Goal: Task Accomplishment & Management: Use online tool/utility

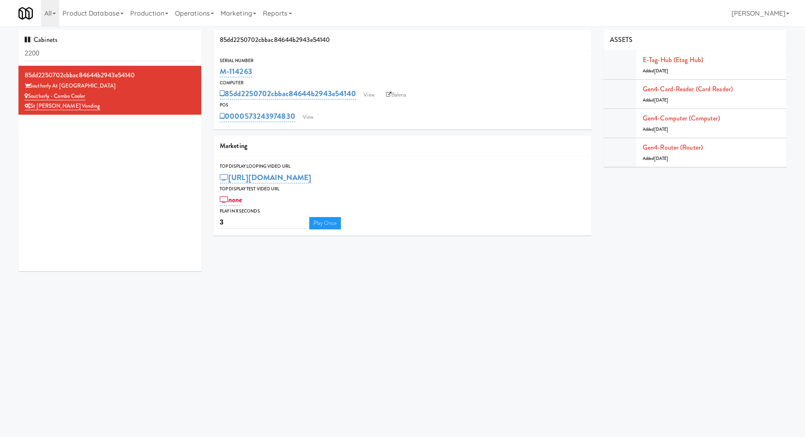
type input "2200"
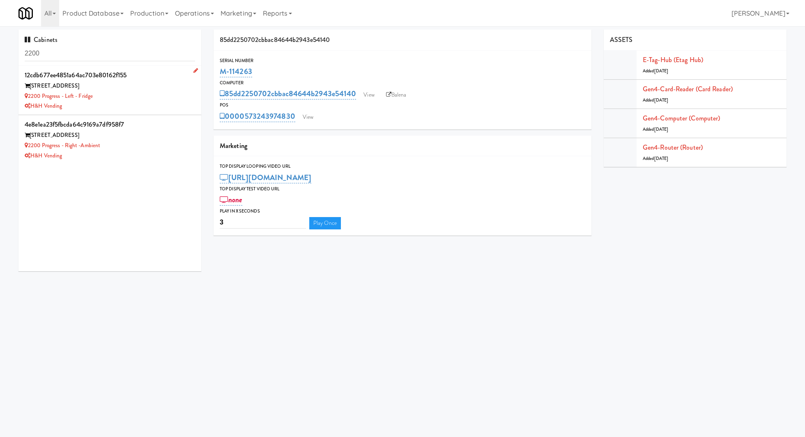
click at [122, 88] on div "[STREET_ADDRESS]" at bounding box center [110, 86] width 171 height 10
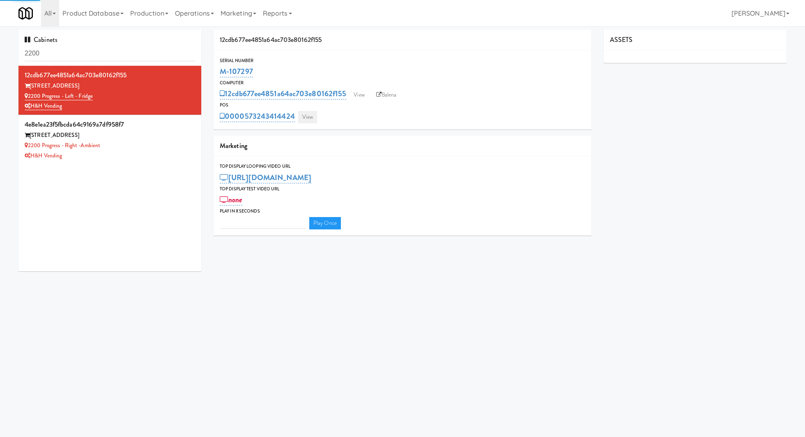
type input "3"
click at [307, 117] on link "View" at bounding box center [307, 117] width 19 height 12
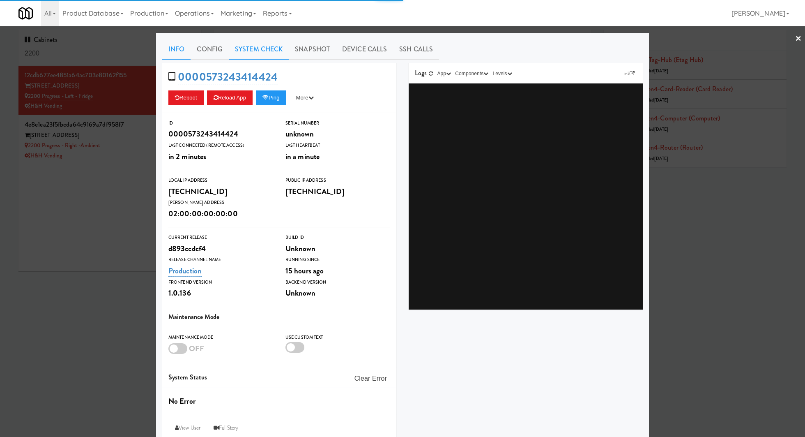
click at [259, 58] on link "System Check" at bounding box center [259, 49] width 60 height 21
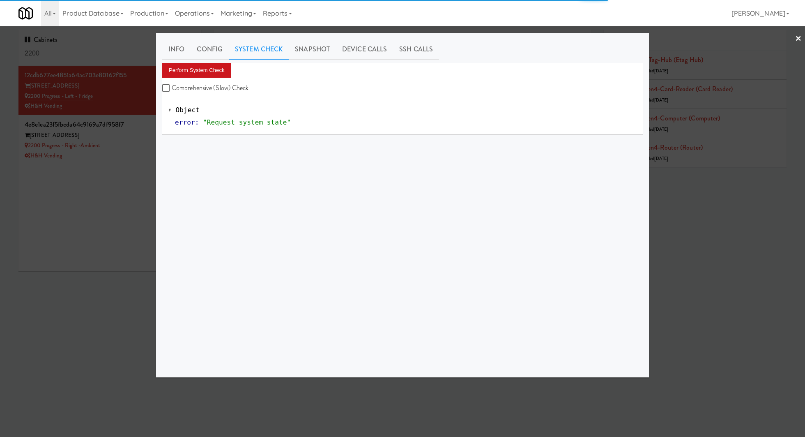
click at [229, 67] on button "Perform System Check" at bounding box center [196, 70] width 69 height 15
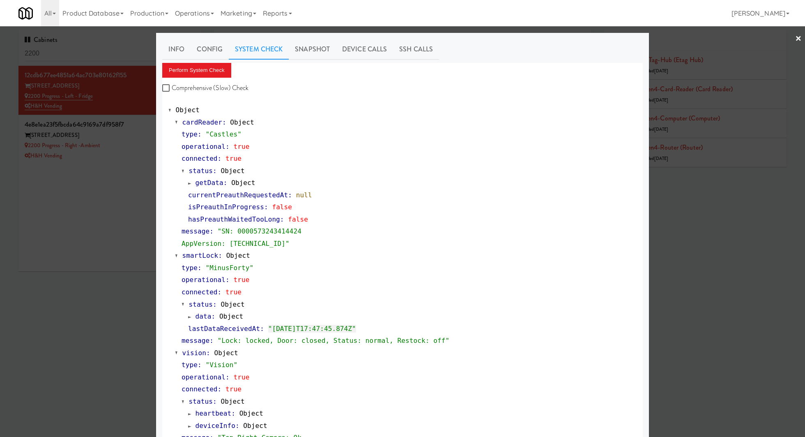
click at [97, 132] on div at bounding box center [402, 218] width 805 height 437
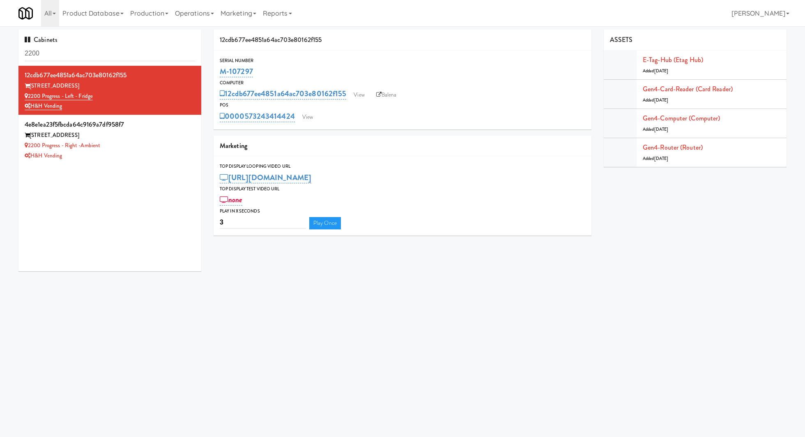
click at [97, 132] on div "[STREET_ADDRESS]" at bounding box center [110, 135] width 171 height 10
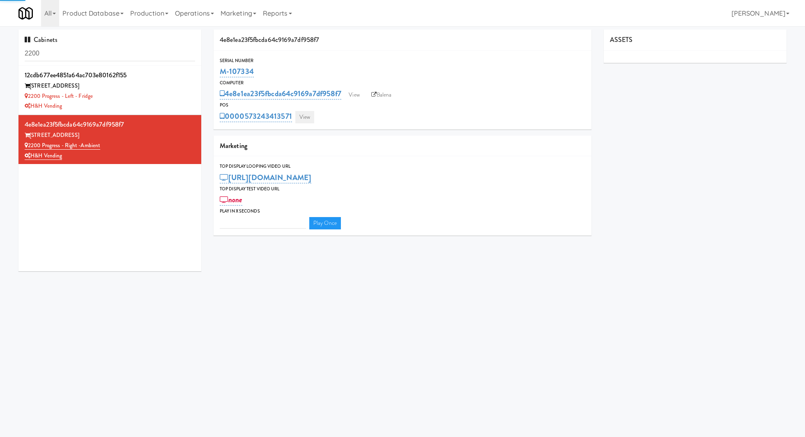
type input "3"
click at [305, 113] on link "View" at bounding box center [304, 117] width 19 height 12
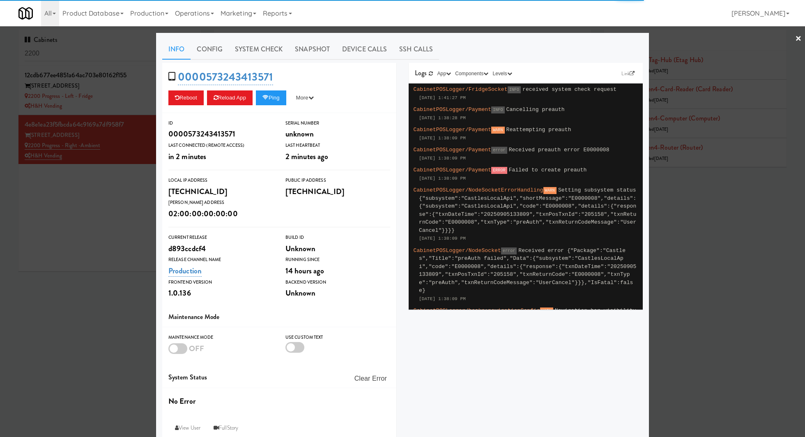
click at [263, 51] on link "System Check" at bounding box center [259, 49] width 60 height 21
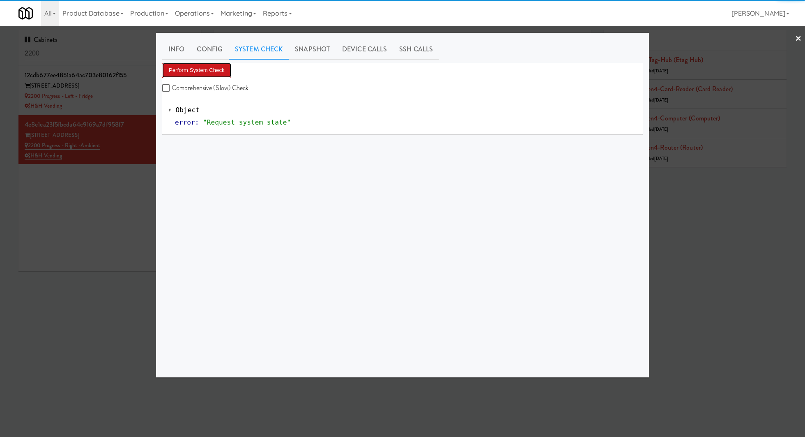
click at [219, 68] on button "Perform System Check" at bounding box center [196, 70] width 69 height 15
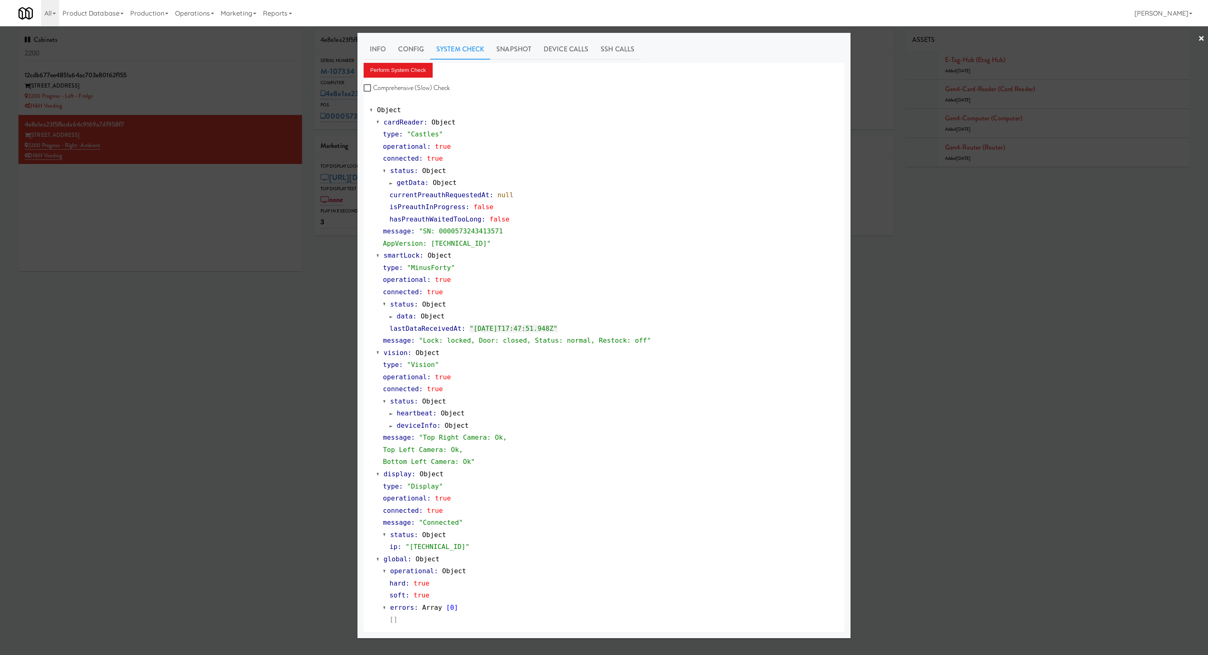
click at [218, 90] on div at bounding box center [604, 327] width 1208 height 655
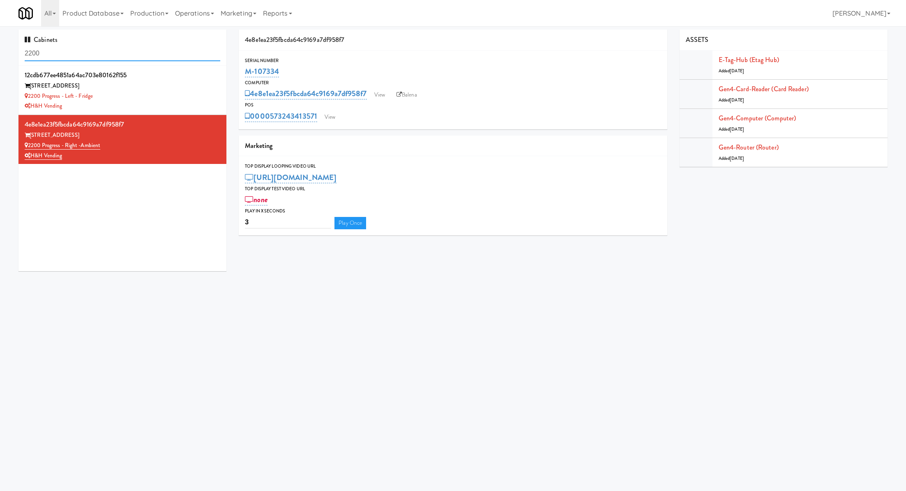
click at [159, 59] on input "2200" at bounding box center [123, 53] width 196 height 15
paste input "Dreammaker Spas"
click at [159, 59] on input "2200Dreammaker Spas" at bounding box center [123, 53] width 196 height 15
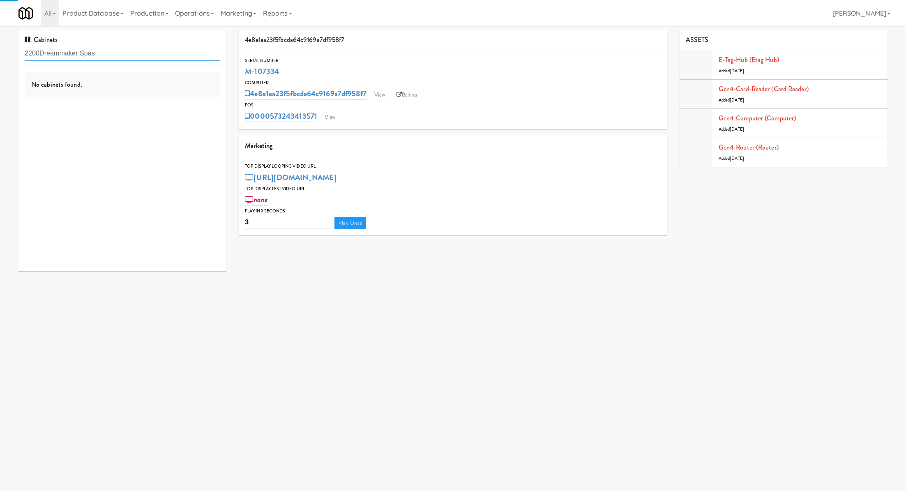
click at [159, 59] on input "2200Dreammaker Spas" at bounding box center [123, 53] width 196 height 15
paste input "text"
type input "Dreammaker Spas"
click at [167, 97] on div "Dreammaker Spas" at bounding box center [123, 96] width 196 height 10
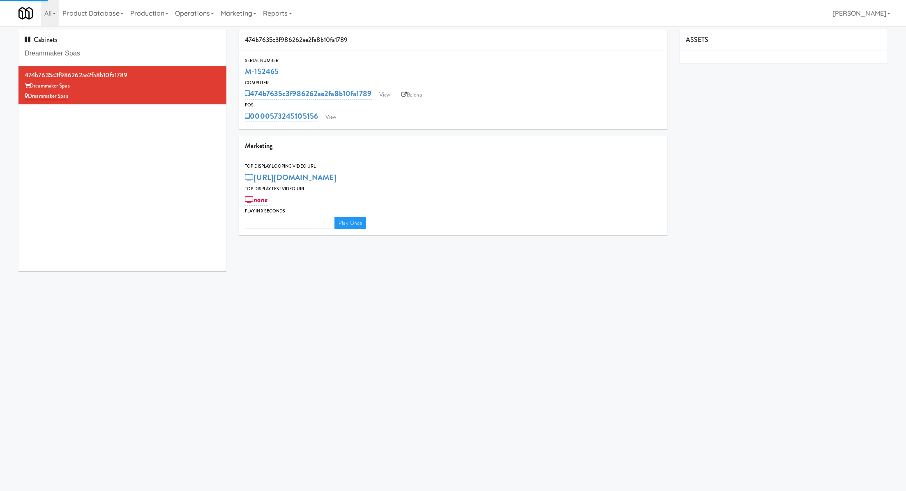
type input "3"
click at [333, 120] on link "View" at bounding box center [330, 117] width 19 height 12
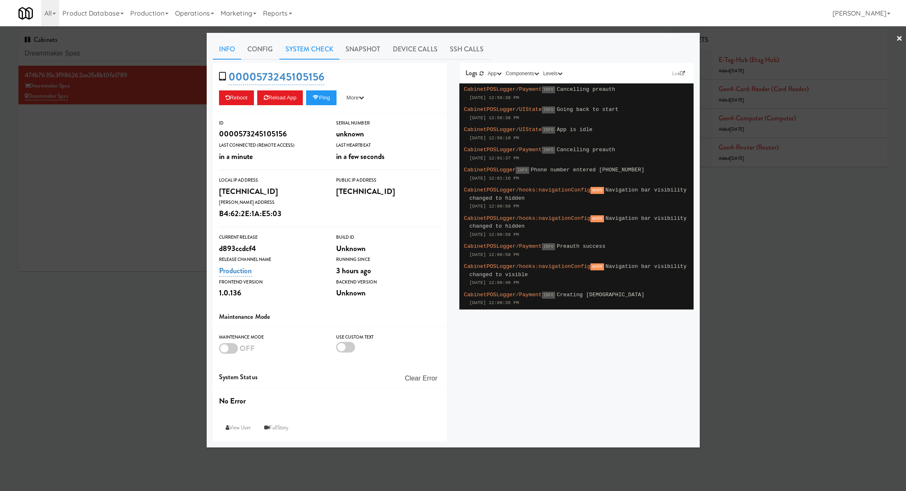
click at [313, 41] on link "System Check" at bounding box center [309, 49] width 60 height 21
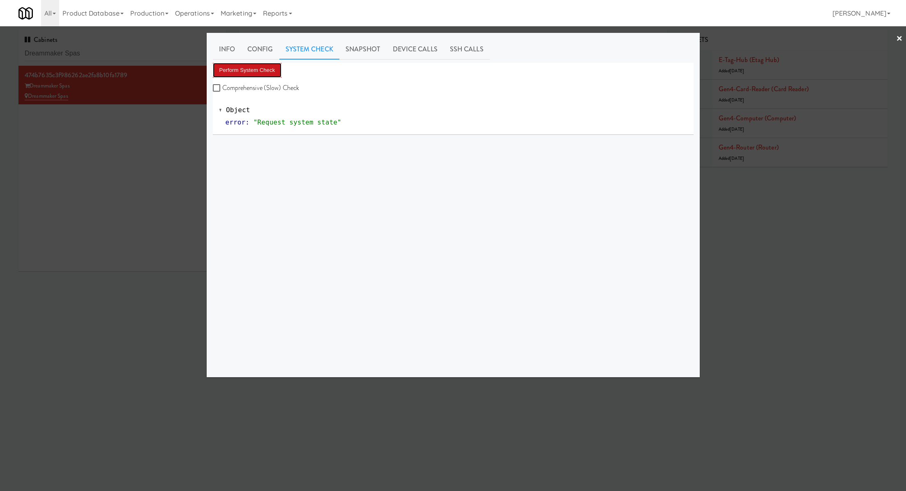
click at [268, 68] on button "Perform System Check" at bounding box center [247, 70] width 69 height 15
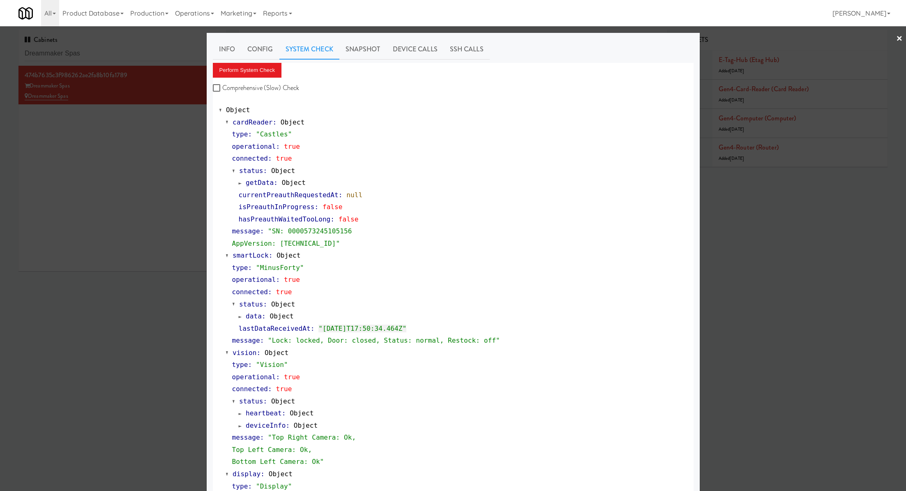
click at [126, 213] on div at bounding box center [453, 245] width 906 height 491
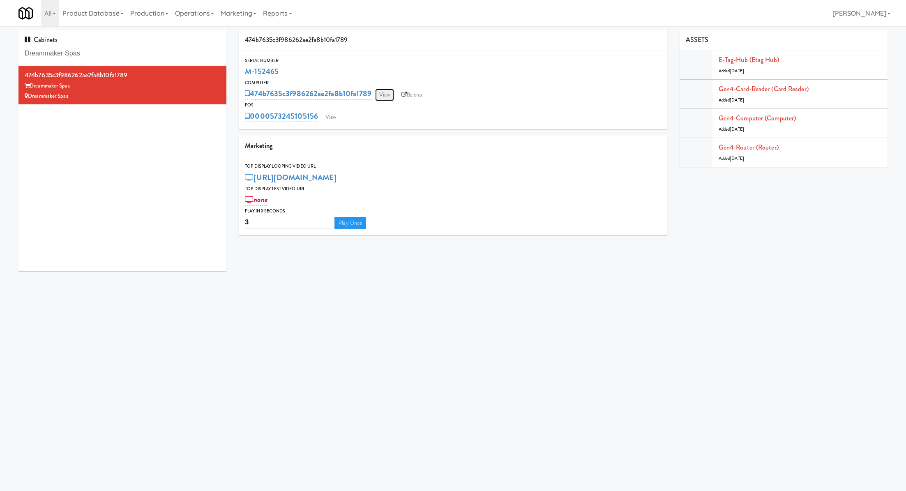
click at [388, 93] on link "View" at bounding box center [384, 95] width 19 height 12
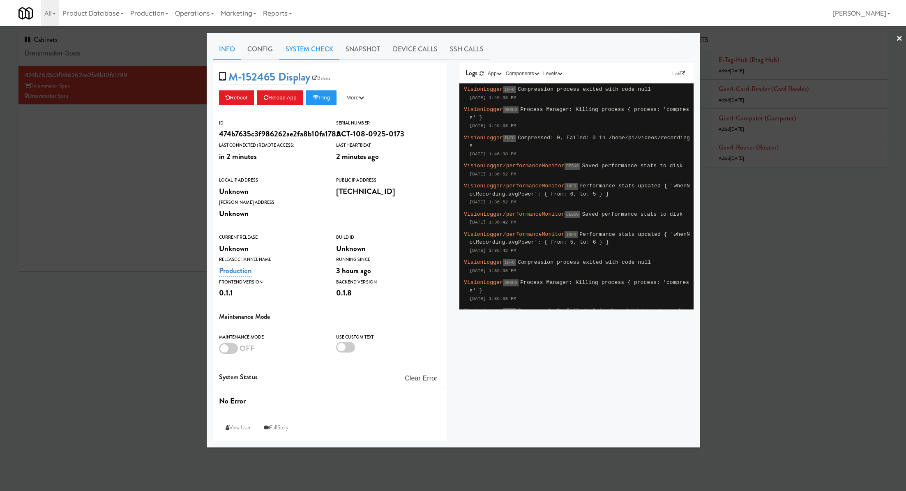
click at [294, 55] on link "System Check" at bounding box center [309, 49] width 60 height 21
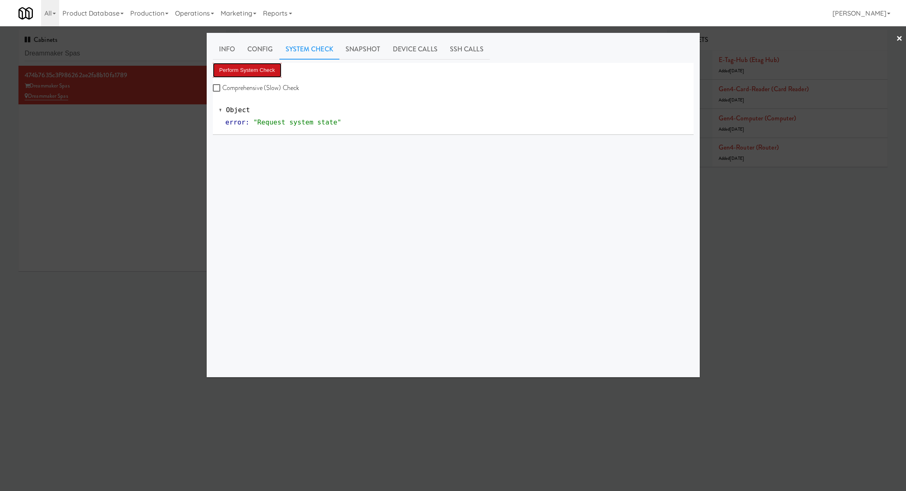
click at [270, 63] on button "Perform System Check" at bounding box center [247, 70] width 69 height 15
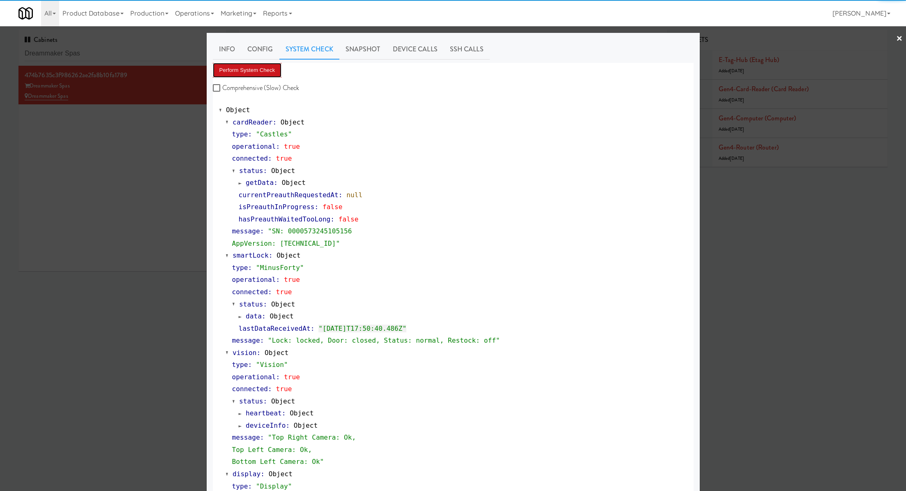
click at [271, 69] on button "Perform System Check" at bounding box center [247, 70] width 69 height 15
click at [152, 171] on div at bounding box center [453, 245] width 906 height 491
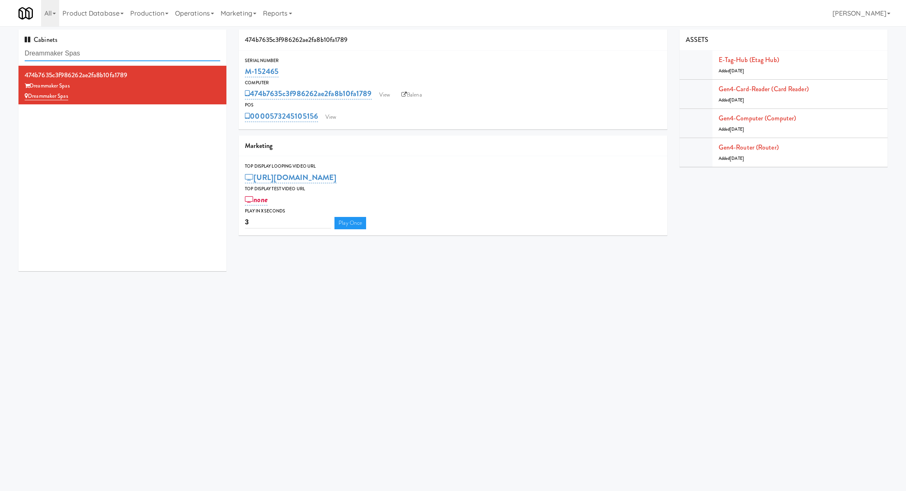
click at [143, 49] on input "Dreammaker Spas" at bounding box center [123, 53] width 196 height 15
paste input "Fresh Point"
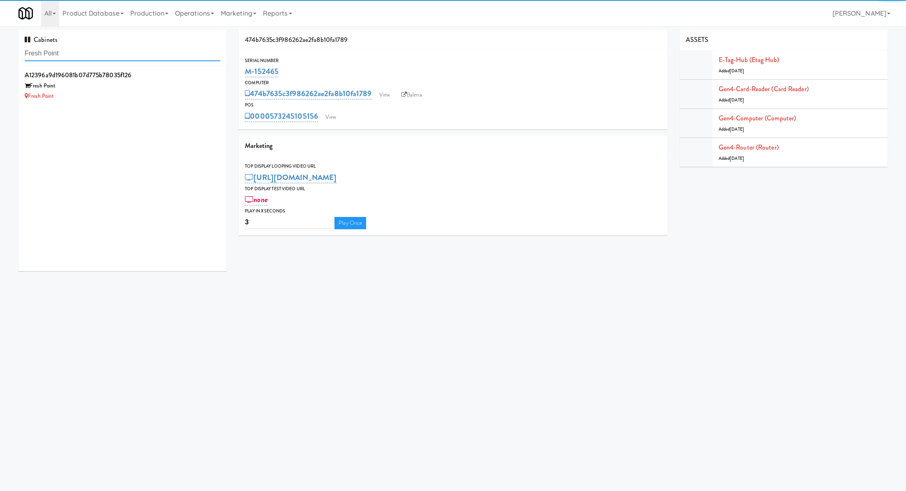
type input "Fresh Point"
click at [161, 87] on div "Fresh Point" at bounding box center [123, 86] width 196 height 10
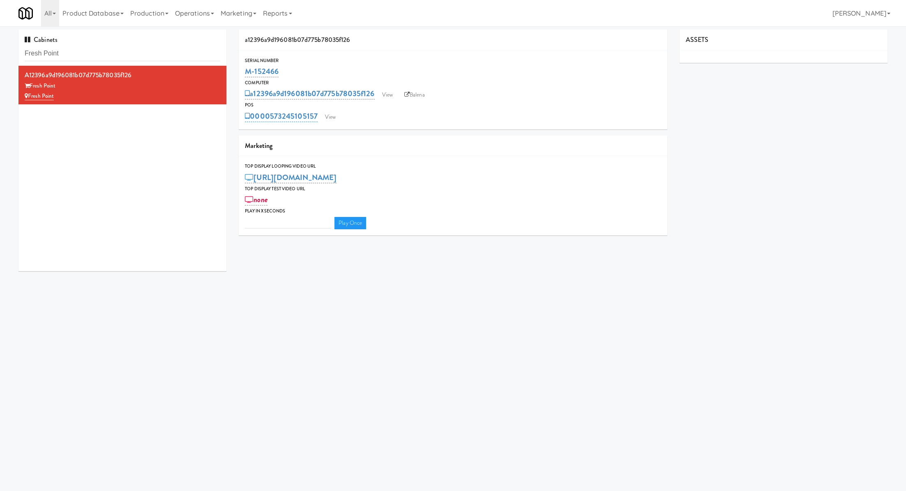
type input "3"
click at [334, 108] on div "POS" at bounding box center [453, 105] width 416 height 8
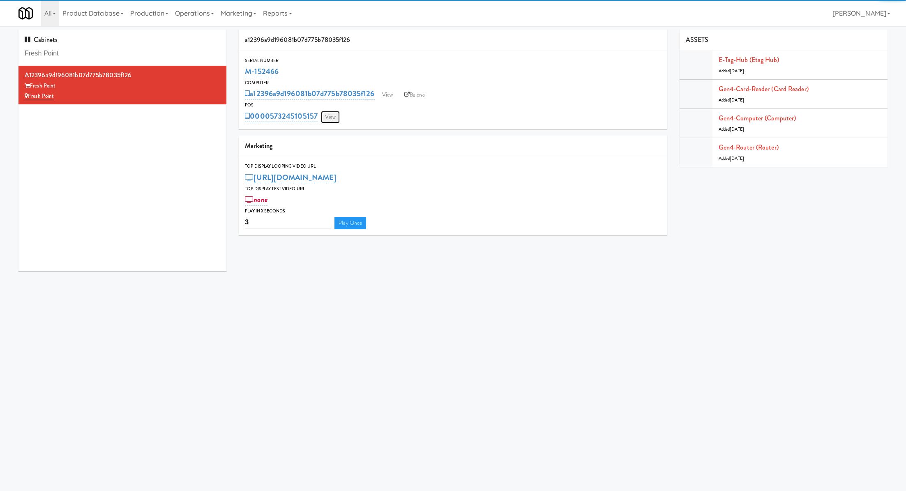
click at [332, 115] on link "View" at bounding box center [330, 117] width 19 height 12
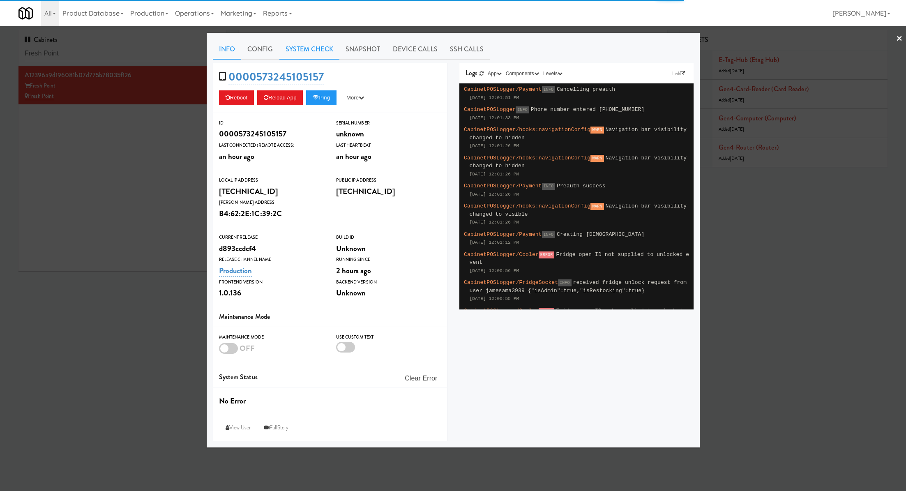
click at [285, 56] on link "System Check" at bounding box center [309, 49] width 60 height 21
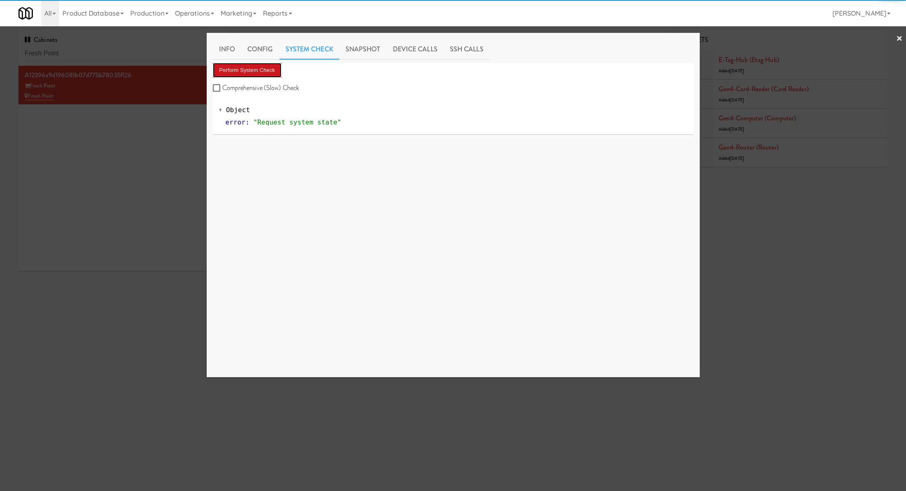
click at [258, 76] on button "Perform System Check" at bounding box center [247, 70] width 69 height 15
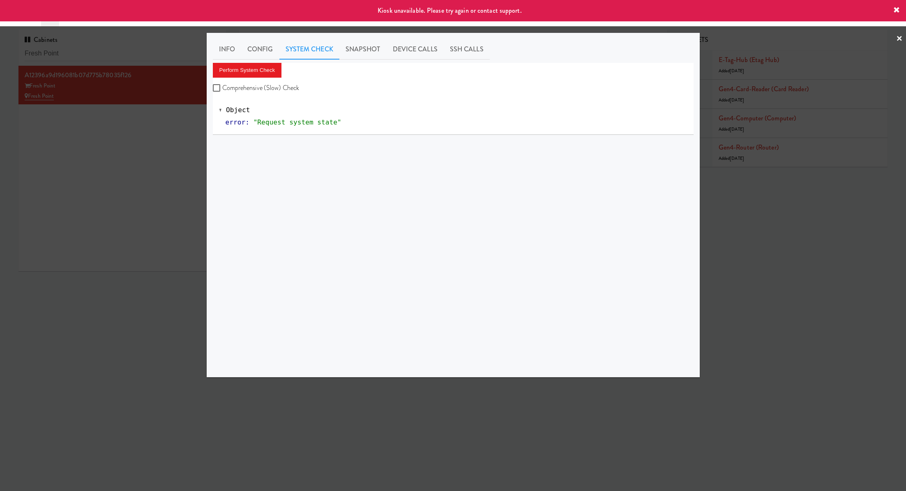
click at [159, 129] on div at bounding box center [453, 245] width 906 height 491
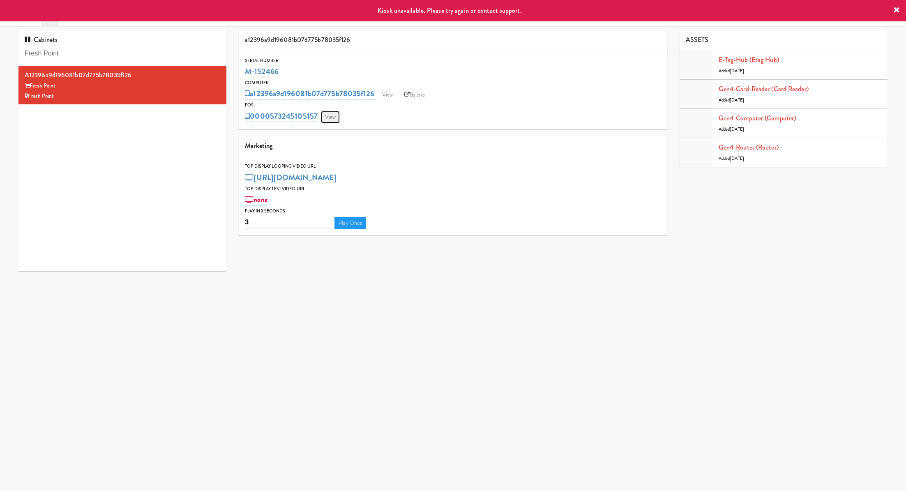
click at [336, 113] on link "View" at bounding box center [330, 117] width 19 height 12
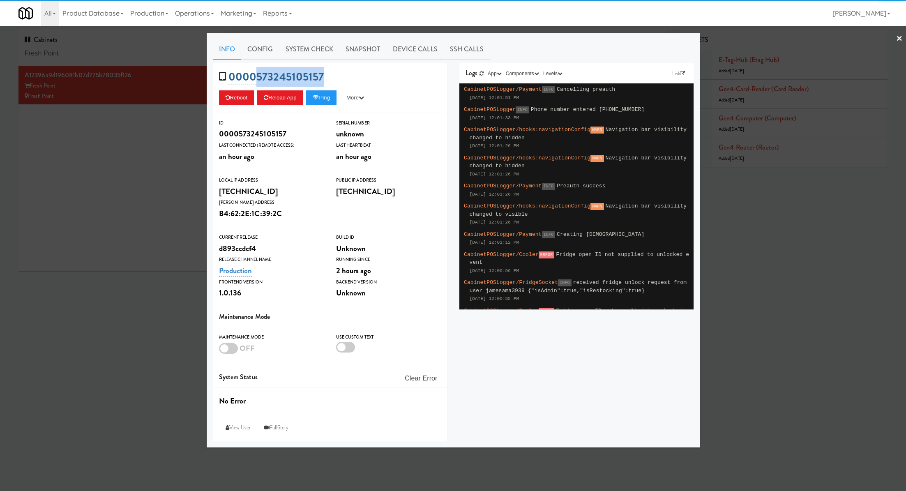
drag, startPoint x: 355, startPoint y: 76, endPoint x: 256, endPoint y: 77, distance: 99.4
click at [256, 77] on div "0000573245105157 Reboot Reload App Ping More Ping Server Restart Server Force R…" at bounding box center [330, 88] width 234 height 50
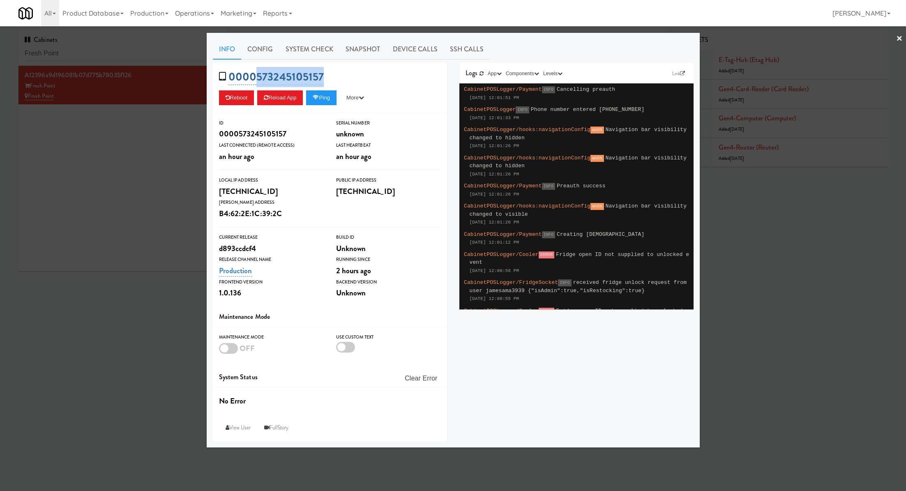
copy link "573245105157"
click at [147, 166] on div at bounding box center [453, 245] width 906 height 491
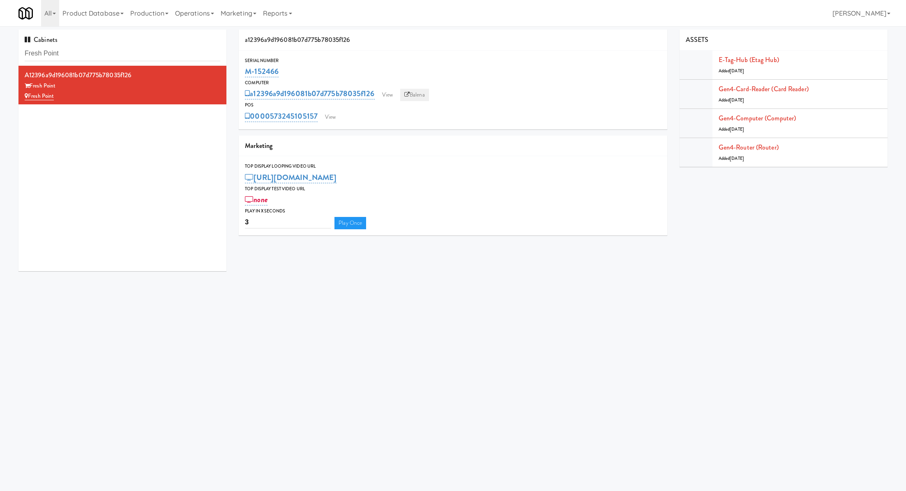
click at [406, 95] on icon at bounding box center [406, 94] width 5 height 5
drag, startPoint x: 294, startPoint y: 74, endPoint x: 246, endPoint y: 74, distance: 48.1
click at [246, 74] on div "M-152466" at bounding box center [453, 72] width 416 height 14
copy link "M-152466"
click at [129, 53] on input "Fresh Point" at bounding box center [123, 53] width 196 height 15
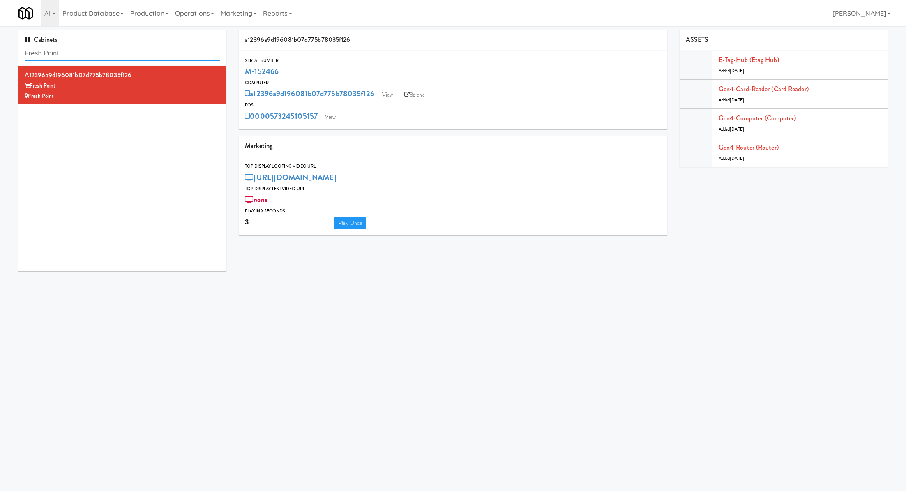
click at [129, 53] on input "Fresh Point" at bounding box center [123, 53] width 196 height 15
paste input "ine - Employee Lounge-Cooler-Left:"
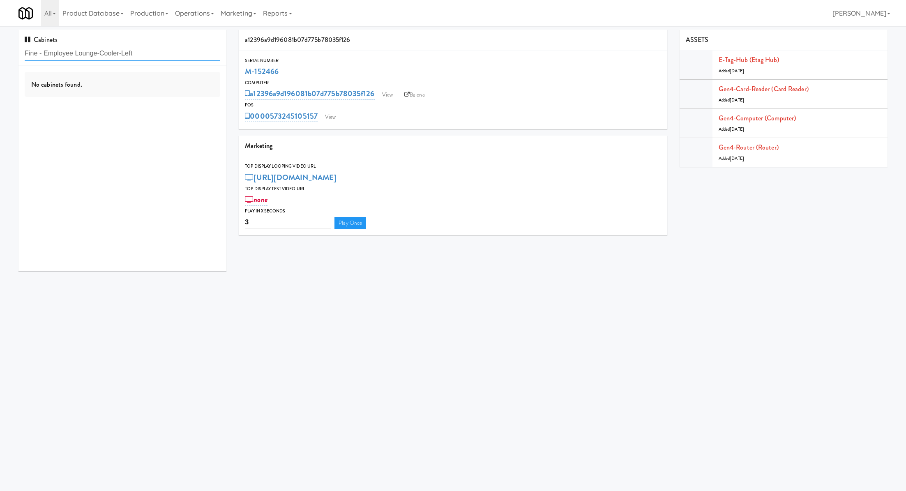
type input "Fine - Employee Lounge-Cooler-Left"
click at [185, 80] on div "b66890a61ebcc20fc6c52f19e45f3c4a" at bounding box center [123, 75] width 196 height 12
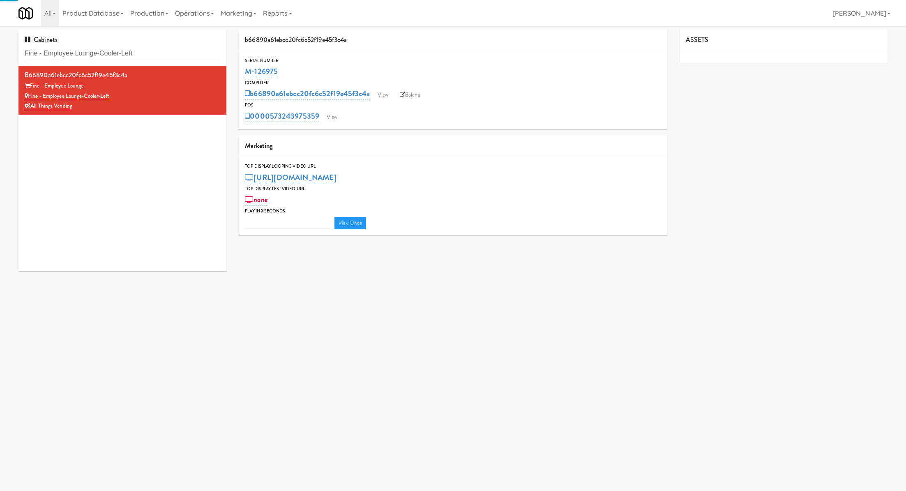
type input "3"
click at [336, 114] on link "View" at bounding box center [332, 117] width 19 height 12
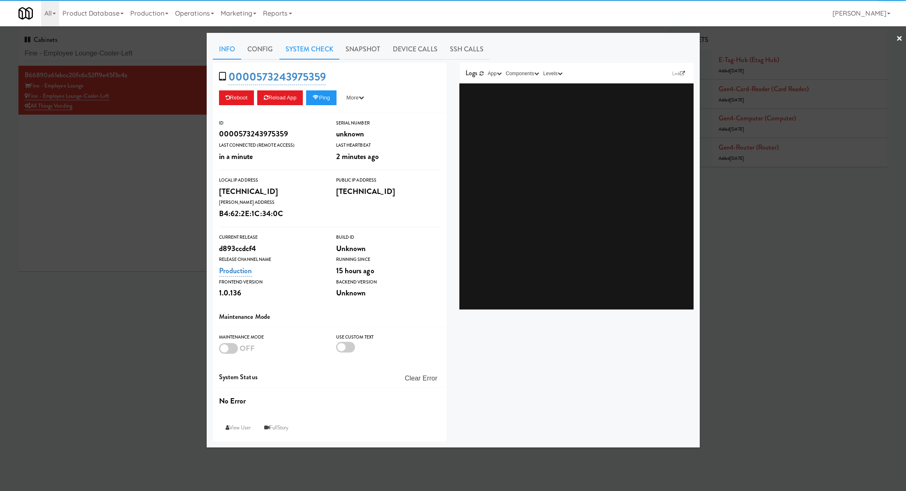
click at [300, 53] on link "System Check" at bounding box center [309, 49] width 60 height 21
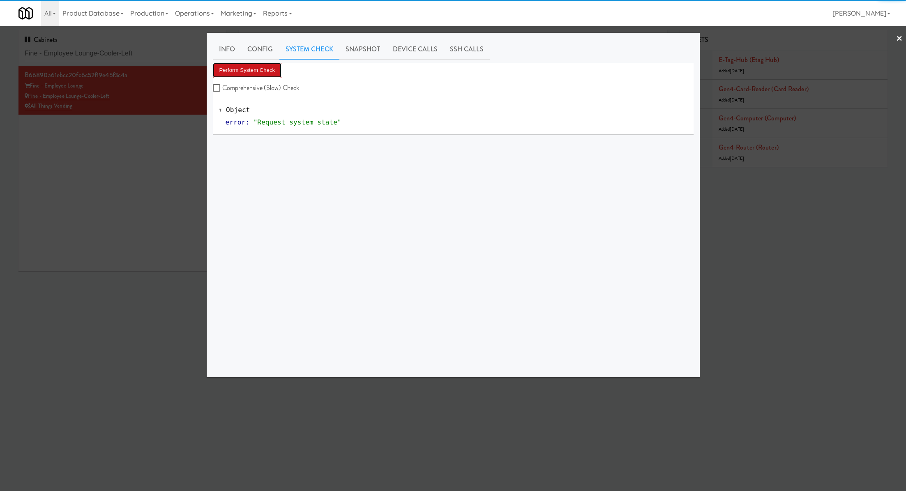
click at [275, 68] on button "Perform System Check" at bounding box center [247, 70] width 69 height 15
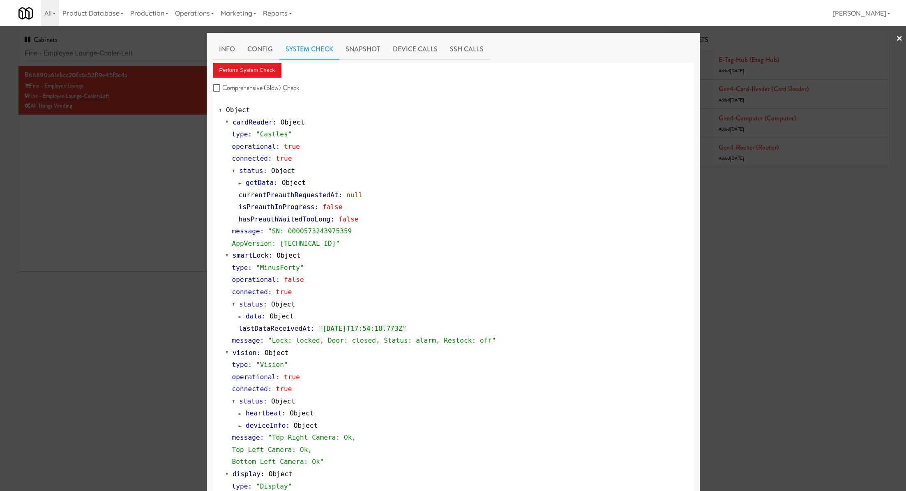
click at [157, 211] on div at bounding box center [453, 245] width 906 height 491
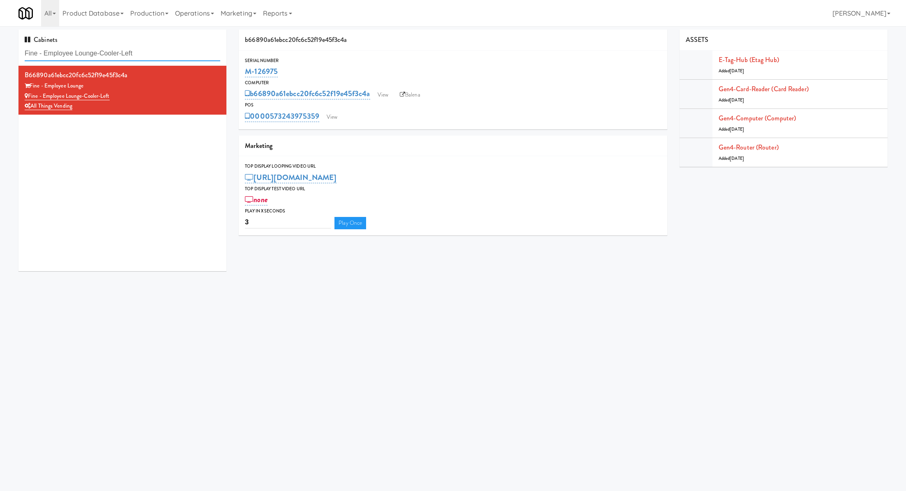
click at [165, 55] on input "Fine - Employee Lounge-Cooler-Left" at bounding box center [123, 53] width 196 height 15
paste input "[PERSON_NAME] - Pantry - Righ"
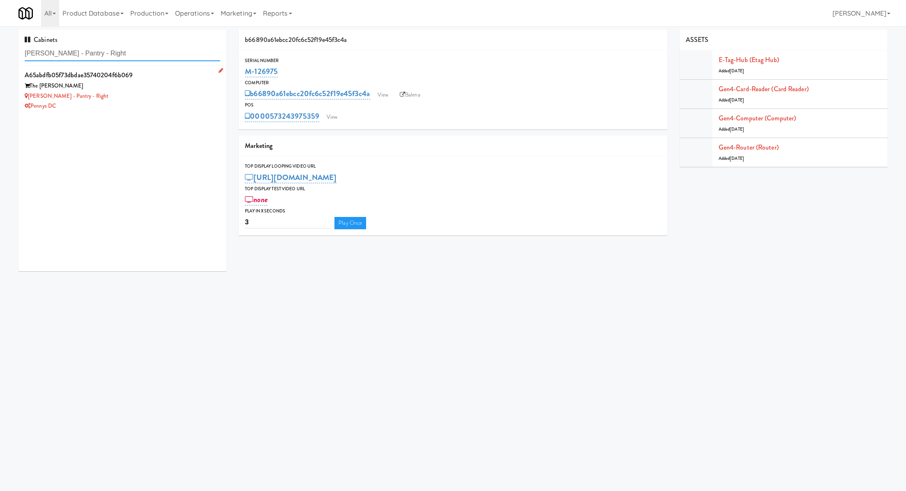
type input "[PERSON_NAME] - Pantry - Right"
click at [162, 83] on div "The [PERSON_NAME]" at bounding box center [123, 86] width 196 height 10
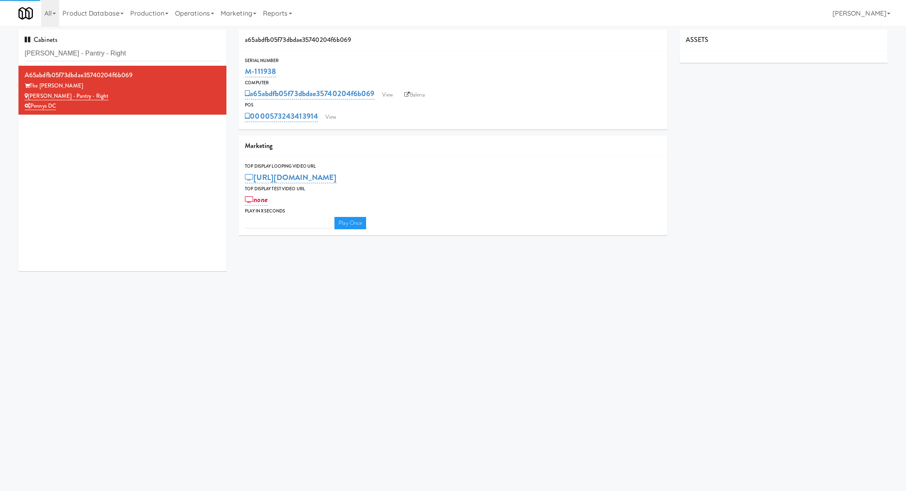
type input "3"
click at [333, 117] on link "View" at bounding box center [330, 117] width 19 height 12
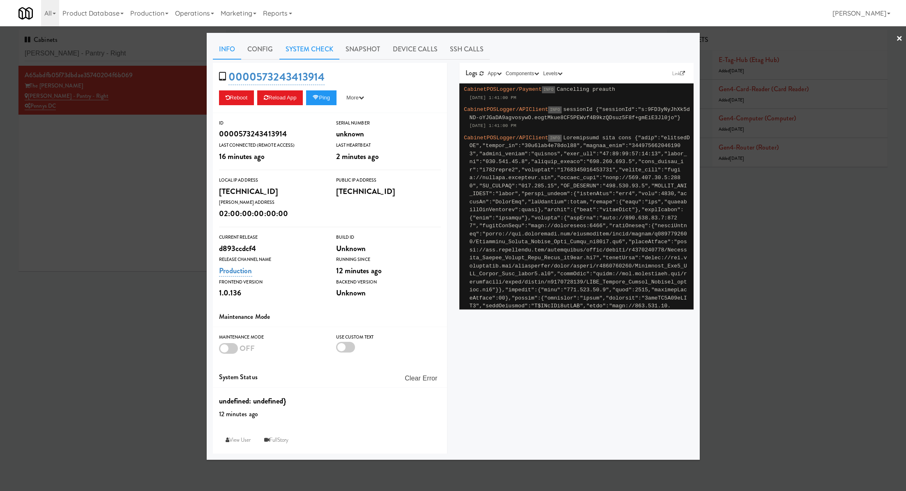
click at [315, 49] on link "System Check" at bounding box center [309, 49] width 60 height 21
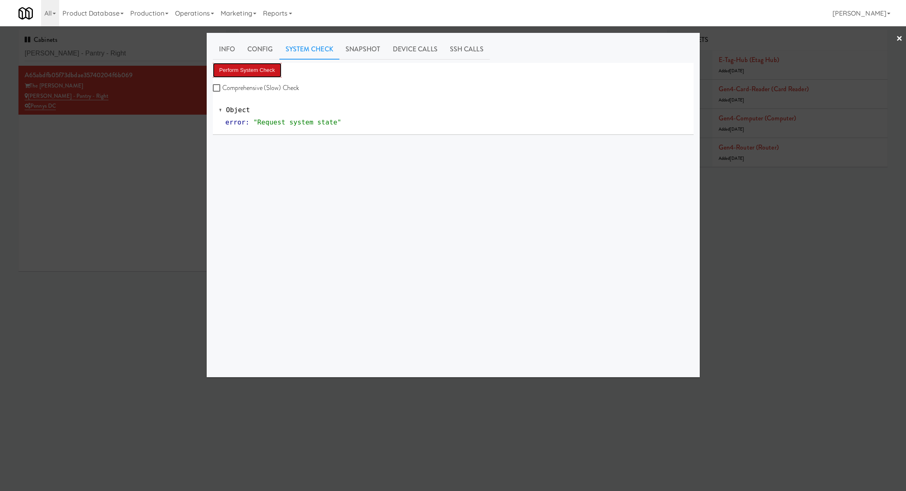
click at [268, 66] on button "Perform System Check" at bounding box center [247, 70] width 69 height 15
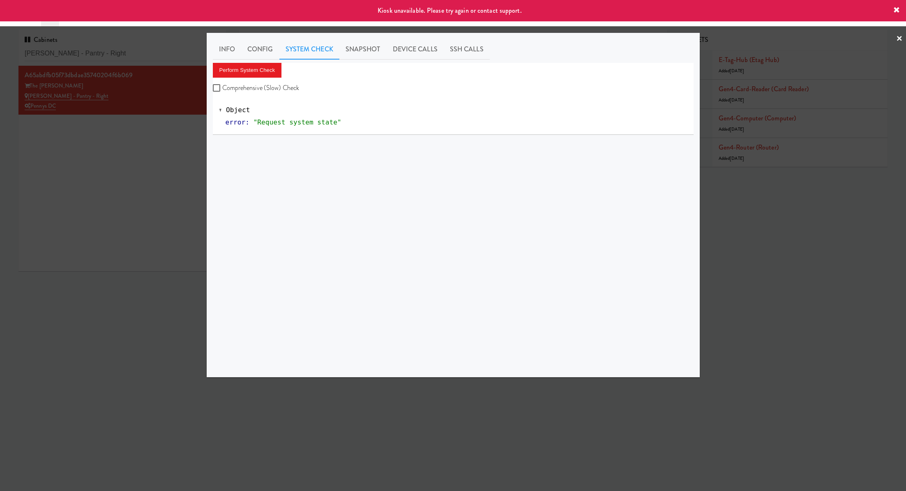
click at [165, 157] on div at bounding box center [453, 245] width 906 height 491
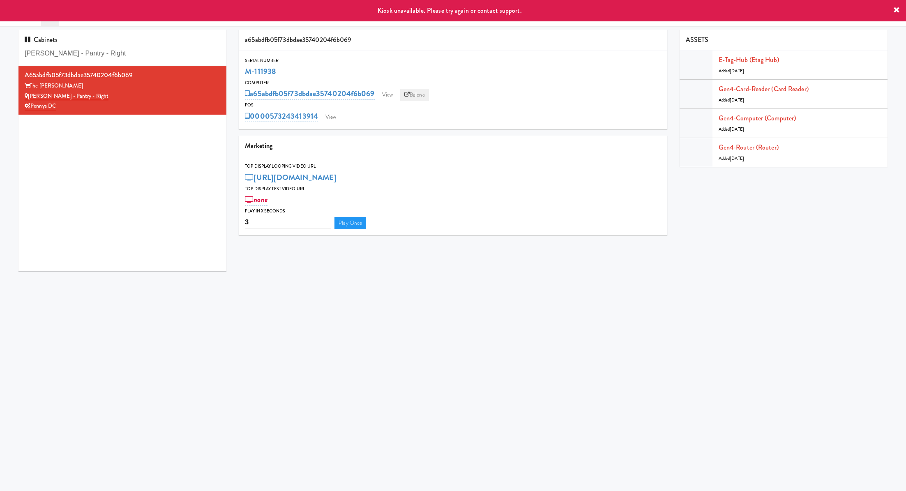
click at [409, 99] on link "Balena" at bounding box center [414, 95] width 29 height 12
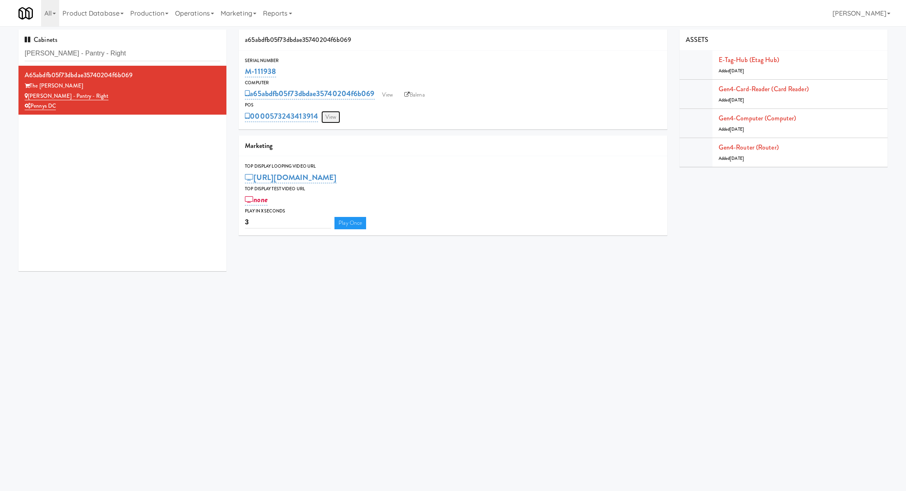
click at [330, 119] on link "View" at bounding box center [330, 117] width 19 height 12
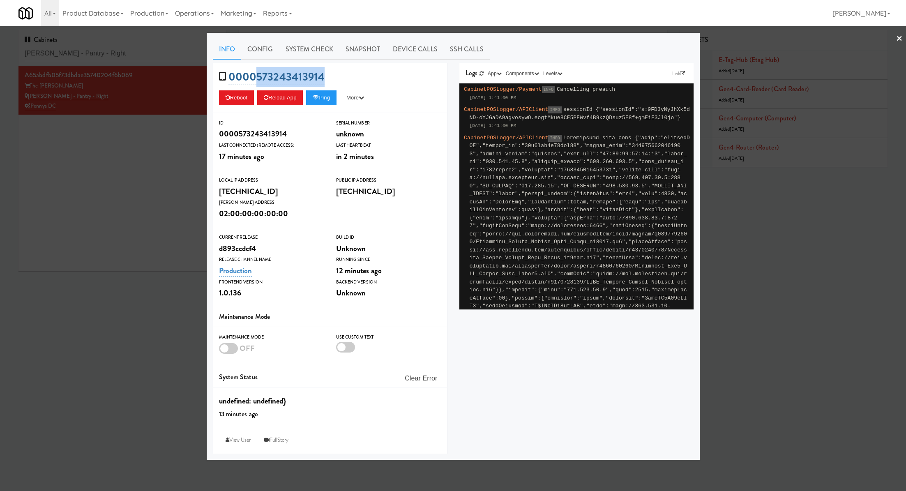
drag, startPoint x: 330, startPoint y: 74, endPoint x: 256, endPoint y: 74, distance: 74.0
click at [256, 74] on div "0000573243413914 Reboot Reload App Ping More Ping Server Restart Server Force R…" at bounding box center [330, 88] width 234 height 50
copy link "573243413914"
click at [321, 44] on link "System Check" at bounding box center [309, 49] width 60 height 21
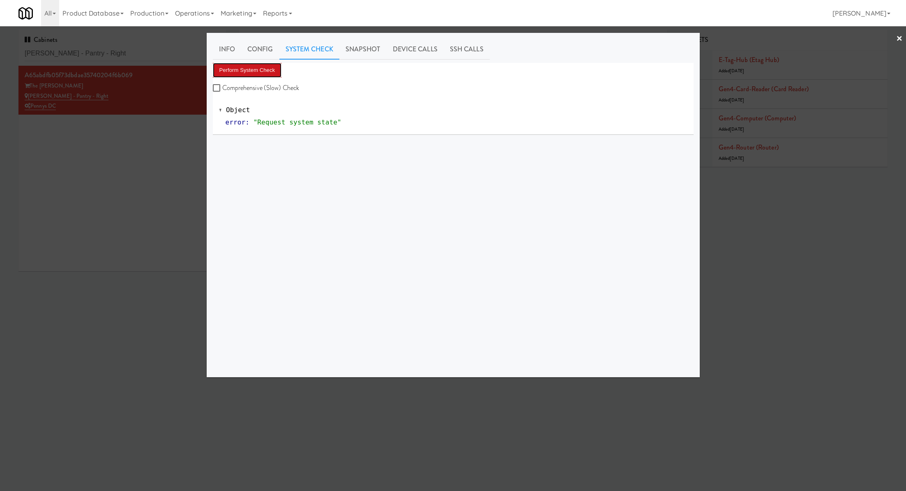
click at [272, 66] on button "Perform System Check" at bounding box center [247, 70] width 69 height 15
click at [262, 67] on button "Perform System Check" at bounding box center [247, 70] width 69 height 15
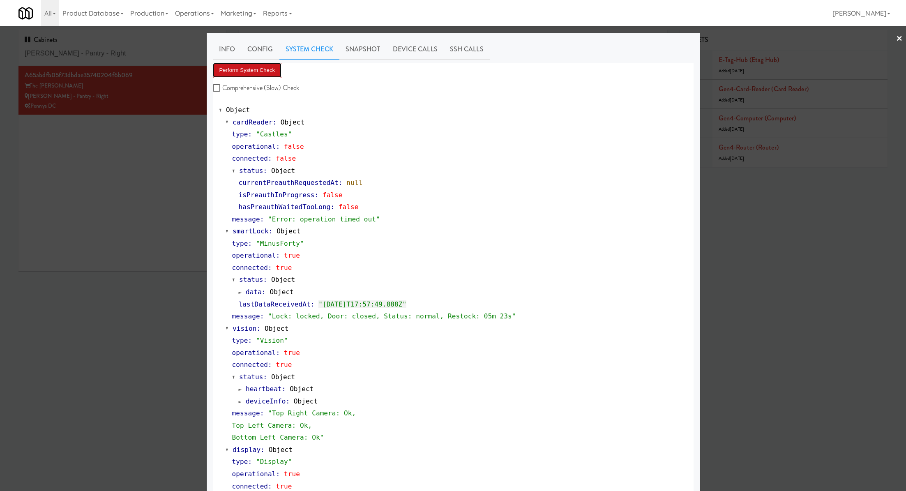
click at [242, 71] on button "Perform System Check" at bounding box center [247, 70] width 69 height 15
click at [251, 71] on button "Perform System Check" at bounding box center [247, 70] width 69 height 15
click at [372, 51] on link "Snapshot" at bounding box center [362, 49] width 47 height 21
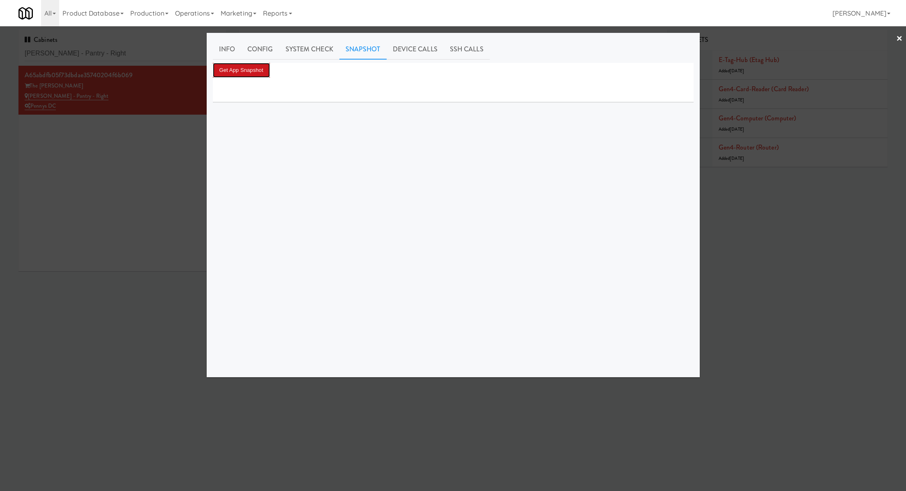
click at [265, 65] on button "Get App Snapshot" at bounding box center [241, 70] width 57 height 15
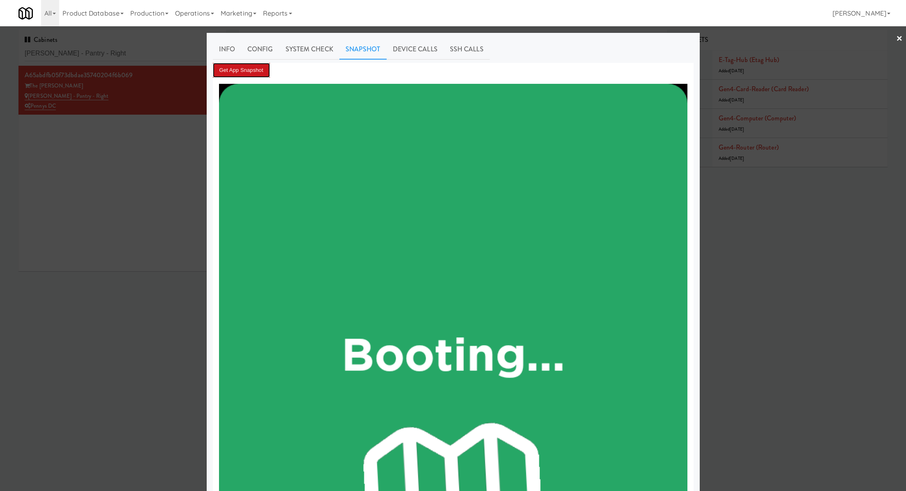
click at [265, 65] on button "Get App Snapshot" at bounding box center [241, 70] width 57 height 15
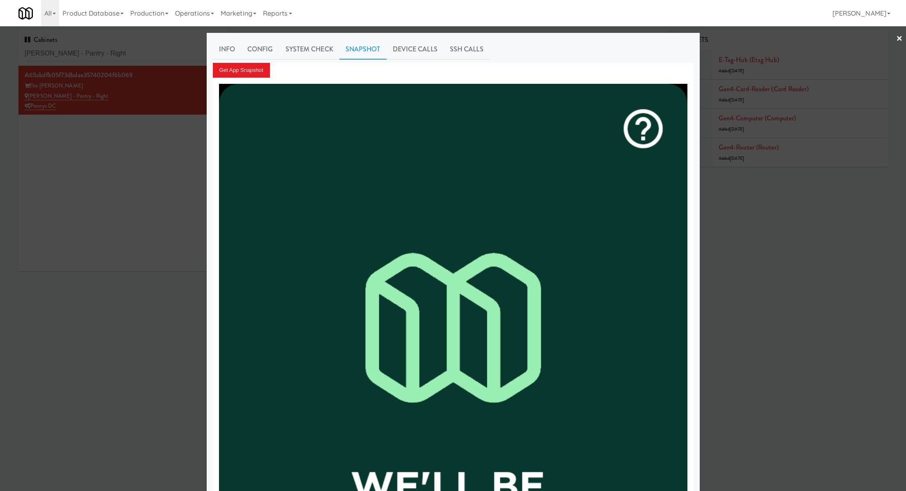
click at [166, 49] on div at bounding box center [453, 245] width 906 height 491
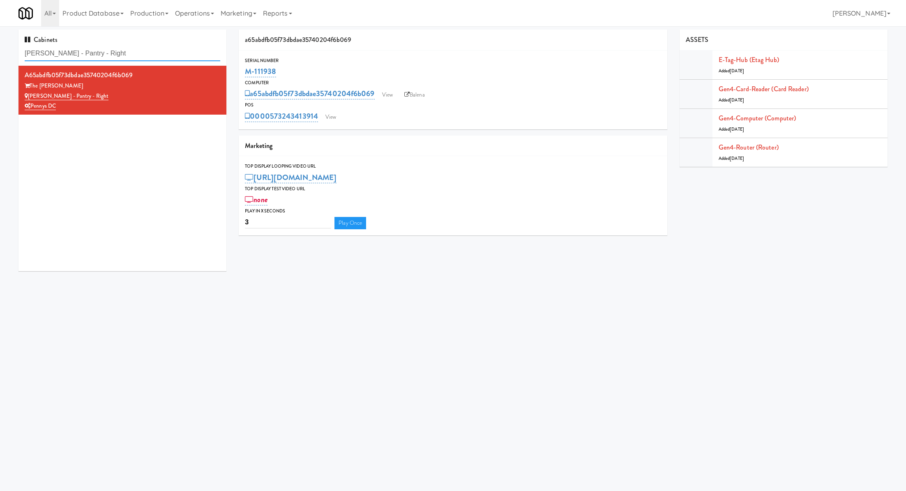
click at [166, 49] on input "[PERSON_NAME] - Pantry - Right" at bounding box center [123, 53] width 196 height 15
click at [328, 115] on link "View" at bounding box center [330, 117] width 19 height 12
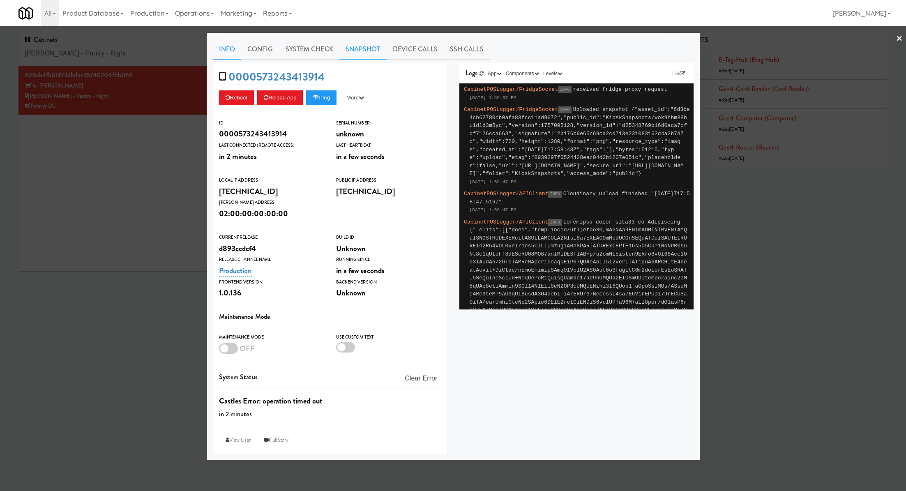
click at [349, 55] on link "Snapshot" at bounding box center [362, 49] width 47 height 21
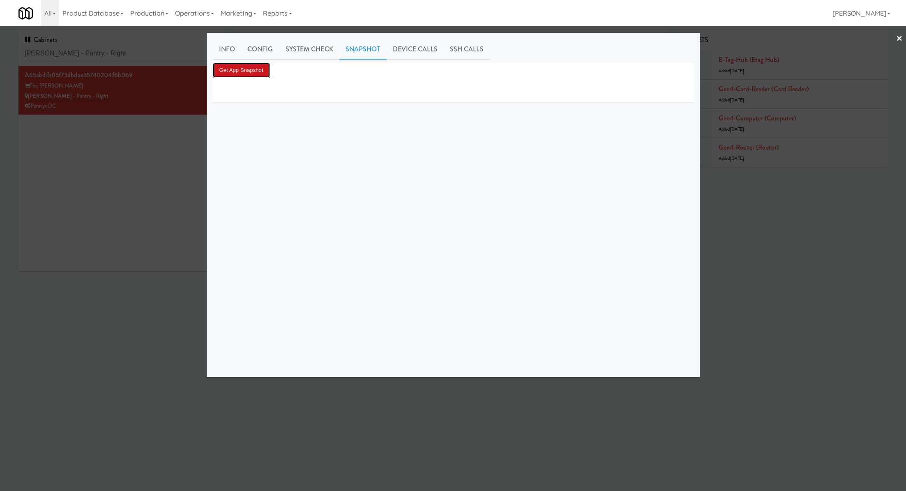
click at [265, 75] on button "Get App Snapshot" at bounding box center [241, 70] width 57 height 15
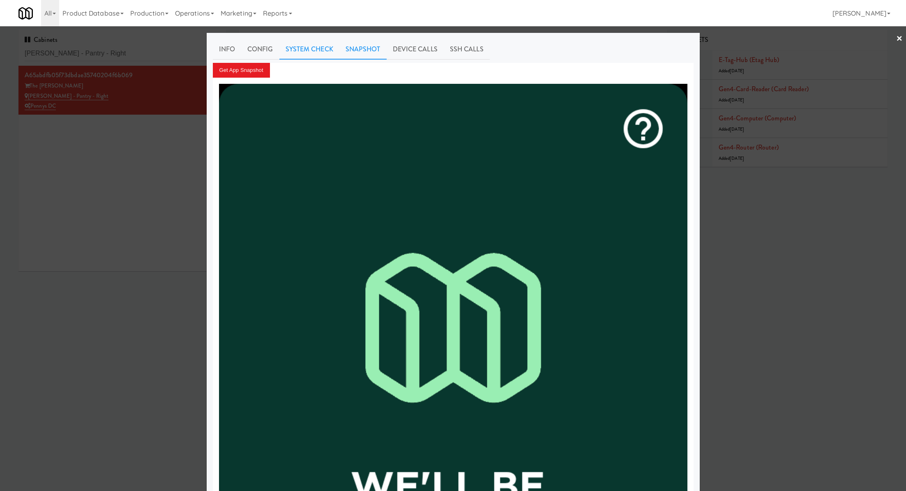
click at [323, 45] on link "System Check" at bounding box center [309, 49] width 60 height 21
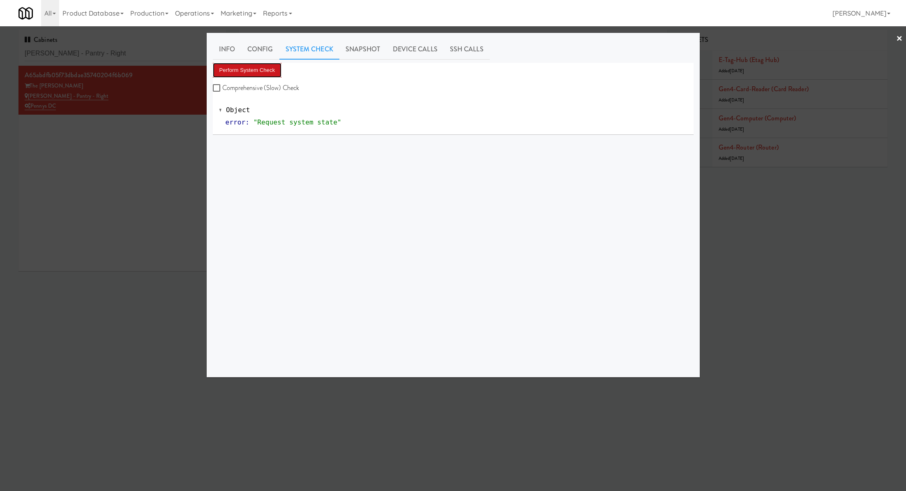
click at [266, 67] on button "Perform System Check" at bounding box center [247, 70] width 69 height 15
click at [373, 46] on link "Snapshot" at bounding box center [362, 49] width 47 height 21
click at [262, 69] on button "Get App Snapshot" at bounding box center [241, 70] width 57 height 15
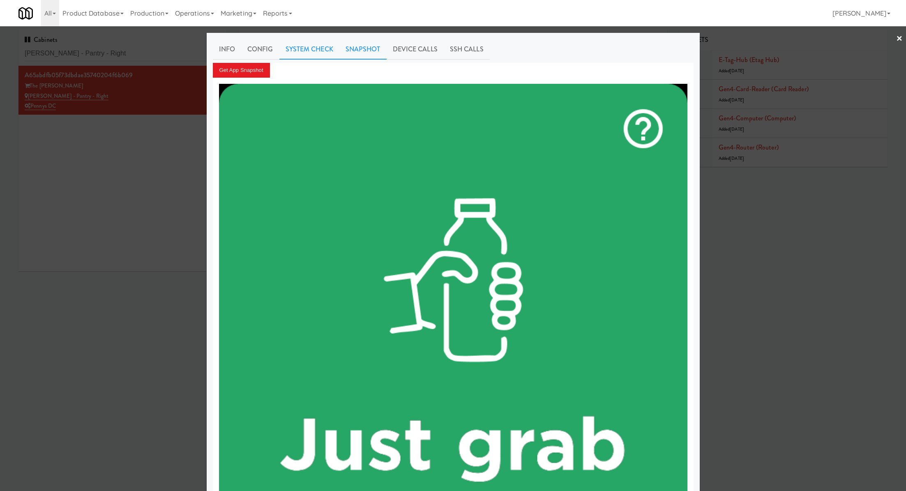
click at [301, 50] on link "System Check" at bounding box center [309, 49] width 60 height 21
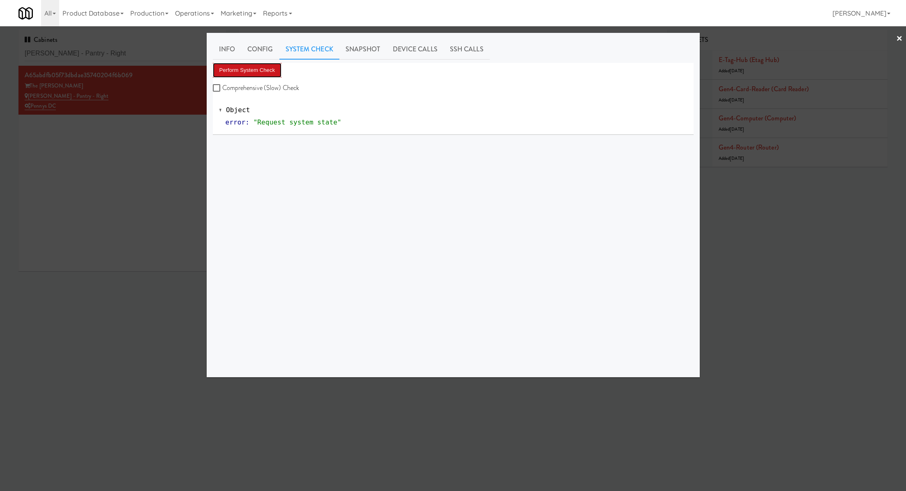
click at [261, 65] on button "Perform System Check" at bounding box center [247, 70] width 69 height 15
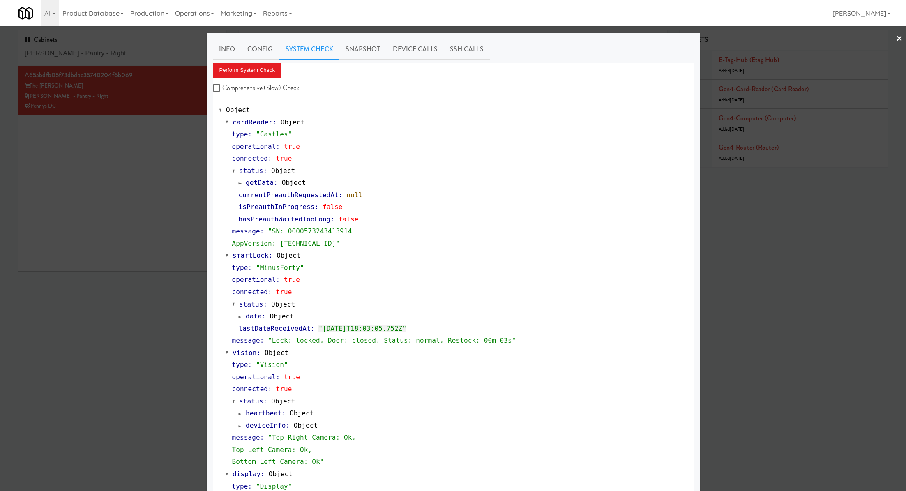
click at [151, 185] on div at bounding box center [453, 245] width 906 height 491
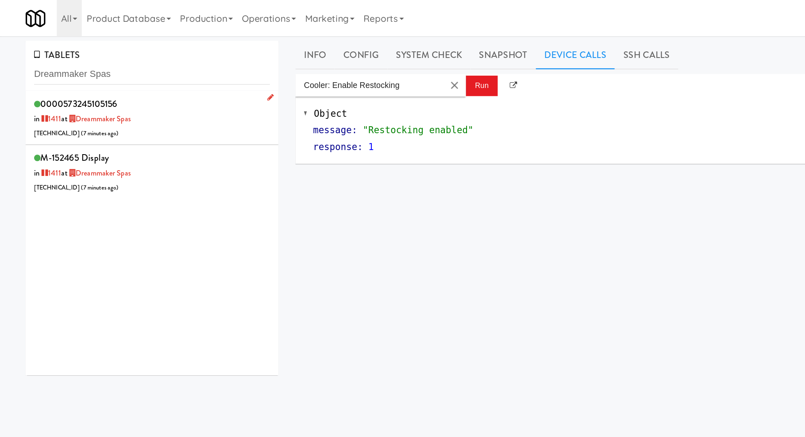
click at [115, 96] on div "0000573245105156 in 1411 at Dreammaker Spas 206.0.69.103 ( 7 minutes ago )" at bounding box center [110, 85] width 171 height 32
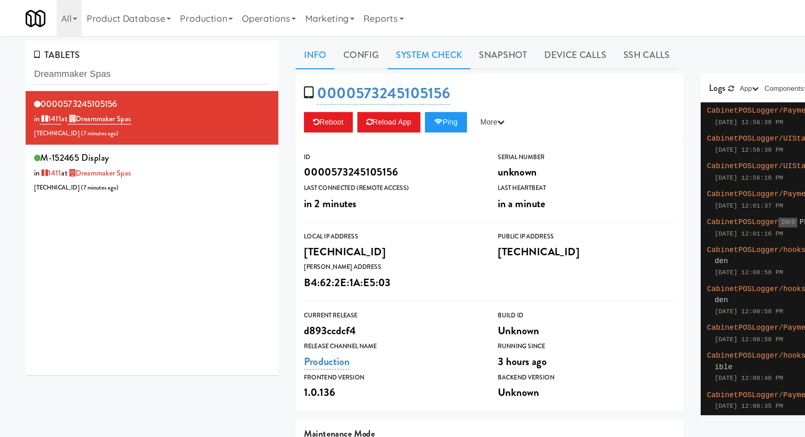
click at [325, 38] on link "System Check" at bounding box center [310, 40] width 60 height 21
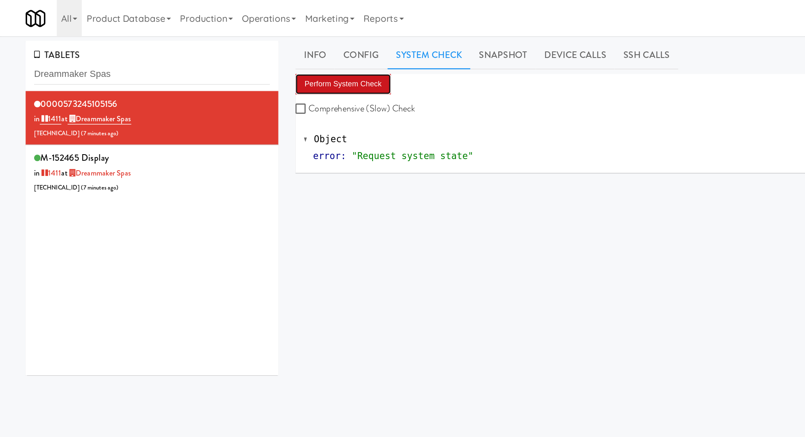
click at [254, 64] on button "Perform System Check" at bounding box center [248, 60] width 69 height 15
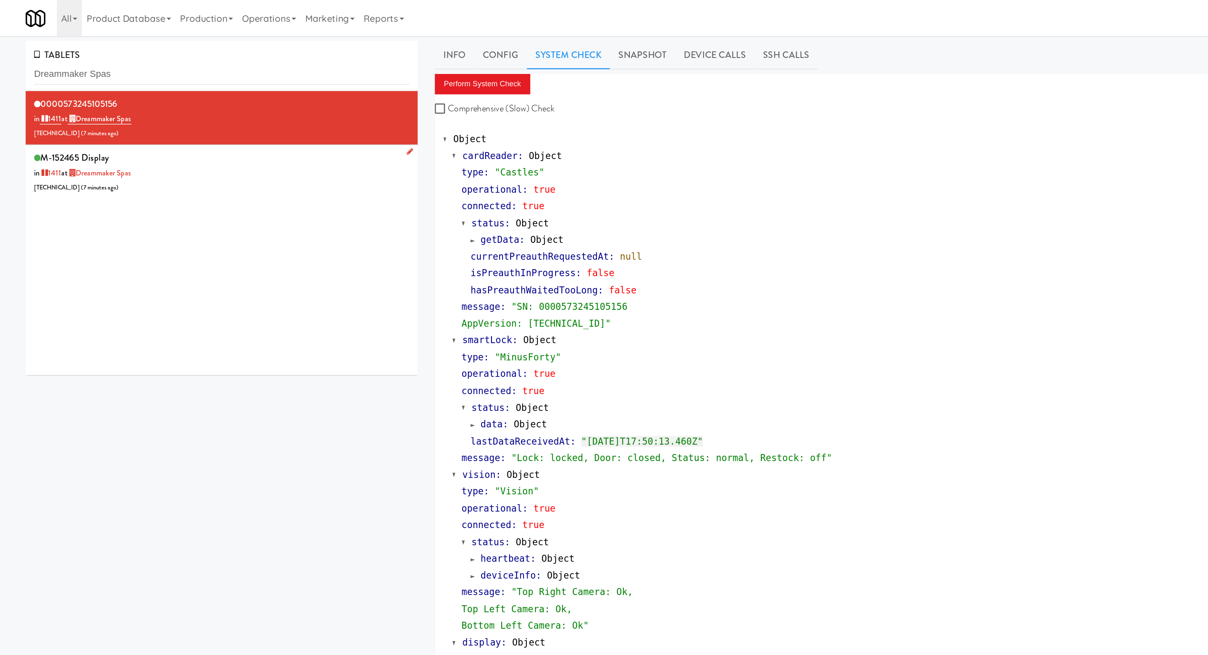
click at [204, 127] on div "M-152465 Display in 1411 at Dreammaker Spas 206.0.69.103 ( 7 minutes ago )" at bounding box center [160, 124] width 271 height 32
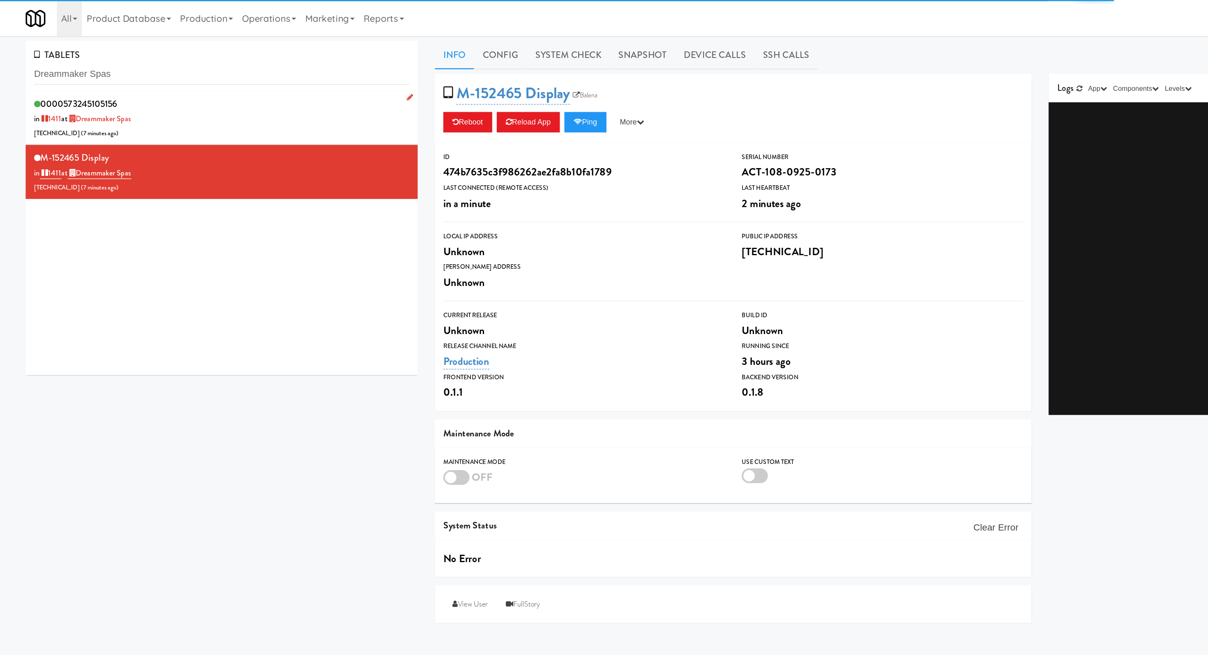
click at [210, 83] on div "0000573245105156 in 1411 at Dreammaker Spas 206.0.69.103 ( 7 minutes ago )" at bounding box center [160, 85] width 271 height 32
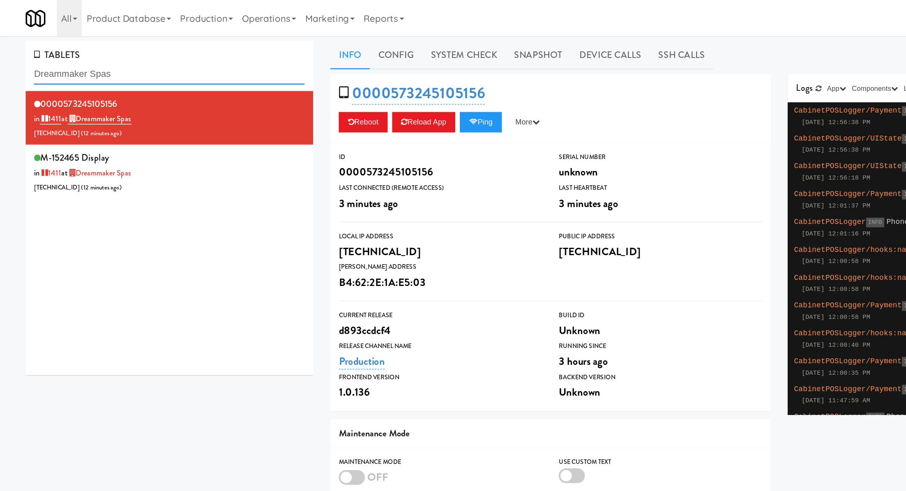
click at [68, 52] on input "Dreammaker Spas" at bounding box center [123, 53] width 196 height 15
paste input "Fine - Employee Lounge-Cooler-Left:"
click at [68, 52] on input "Dreammaker SFine - Employee Lounge-Cooler-Left:pas" at bounding box center [123, 53] width 196 height 15
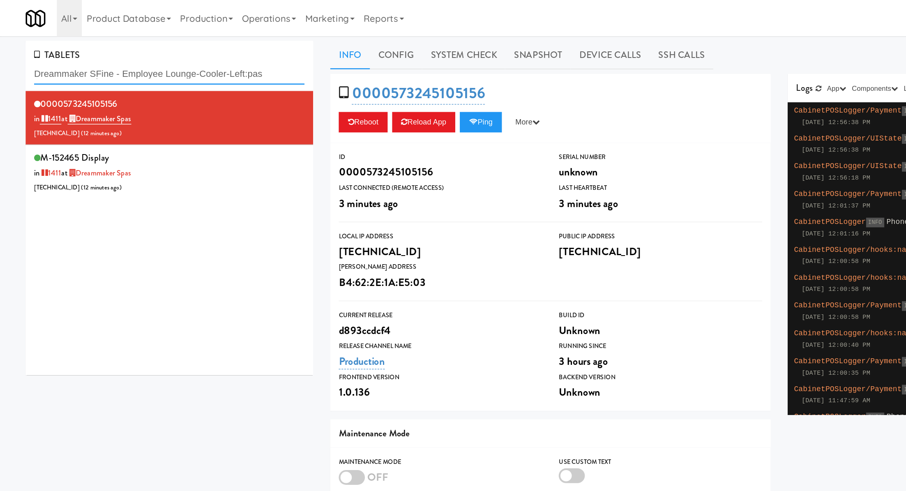
click at [68, 52] on input "Dreammaker SFine - Employee Lounge-Cooler-Left:pas" at bounding box center [123, 53] width 196 height 15
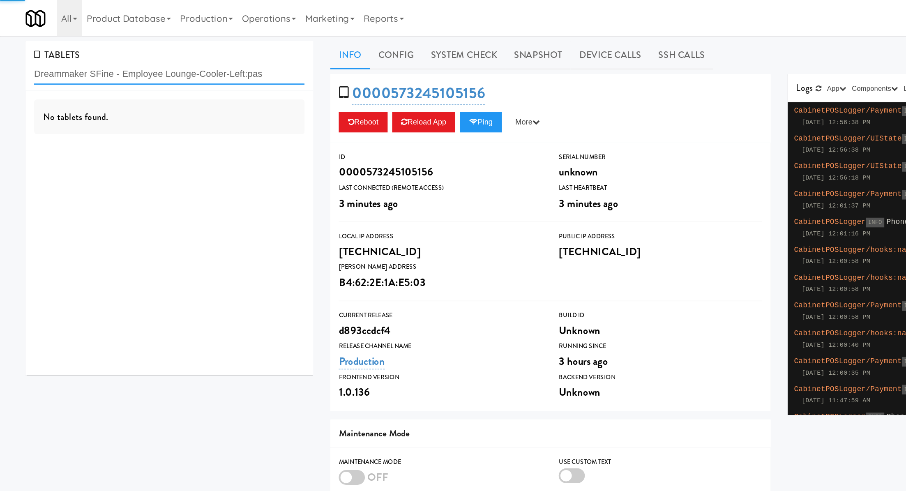
paste input "Fine - Employee Lounge-Cooler-Left:"
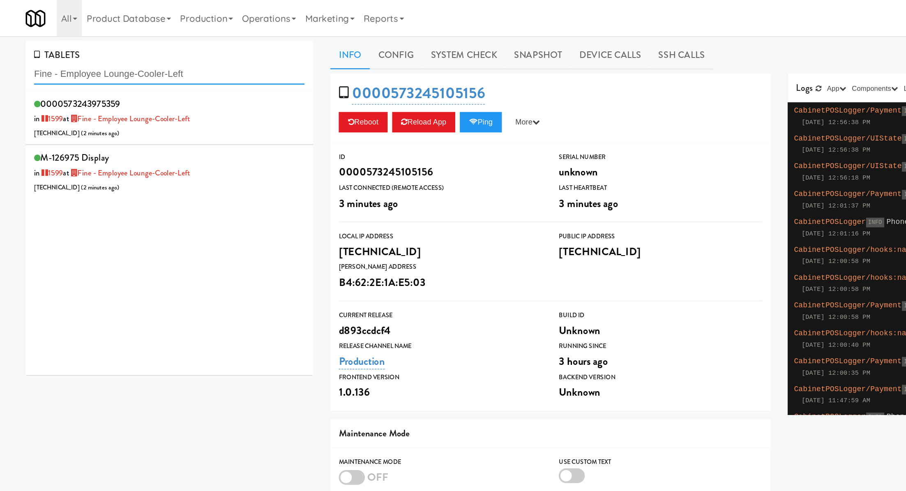
type input "Fine - Employee Lounge-Cooler-Left"
click at [171, 92] on div "0000573243975359 in 1599 at Fine - Employee Lounge-Cooler-Left 65.112.194.66 ( …" at bounding box center [123, 85] width 196 height 32
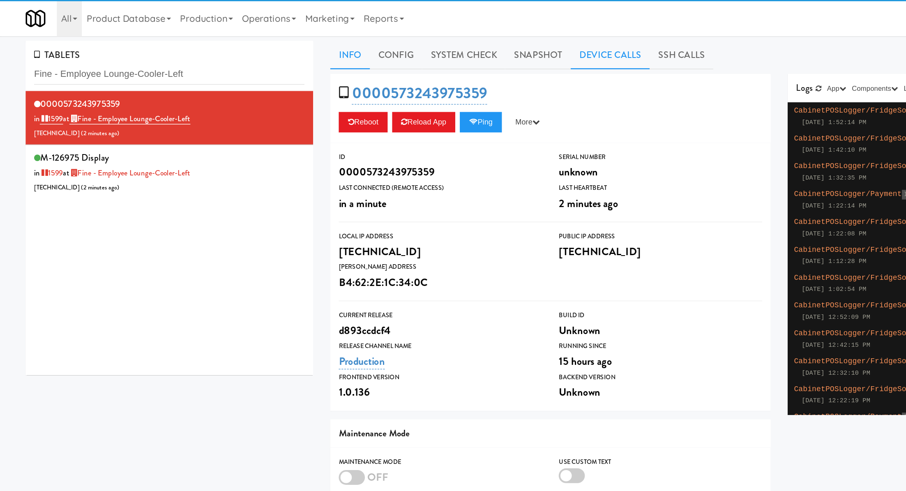
click at [429, 35] on link "Device Calls" at bounding box center [441, 40] width 57 height 21
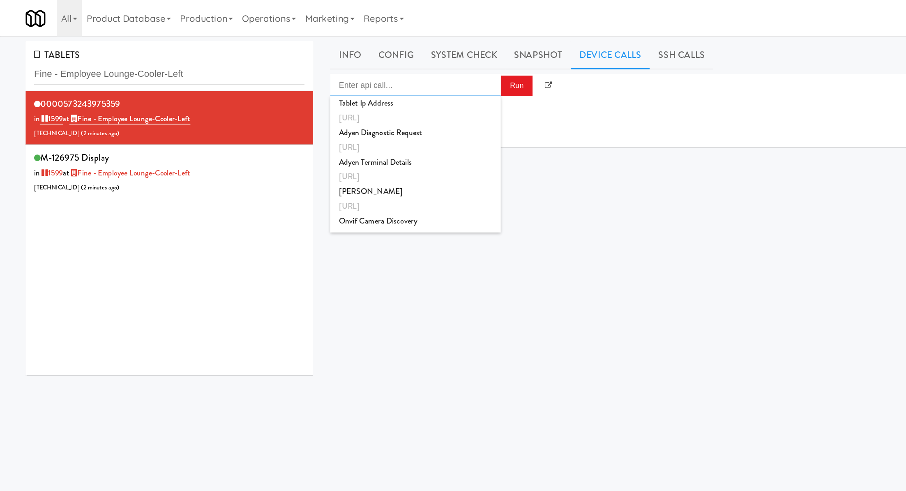
click at [328, 59] on input "Enter api call..." at bounding box center [300, 61] width 123 height 16
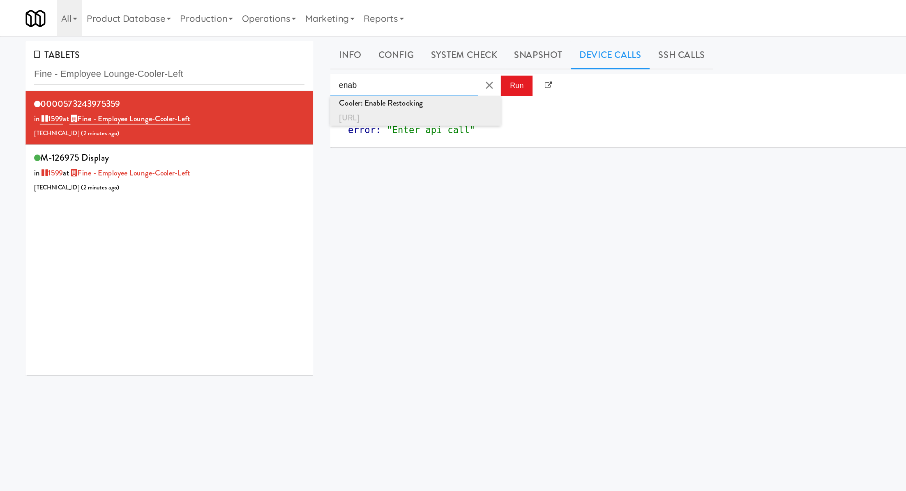
click at [330, 85] on div "http://localhost:3000/cooler/restocking-mode/enable" at bounding box center [300, 85] width 111 height 11
type input "Cooler: Enable Restocking"
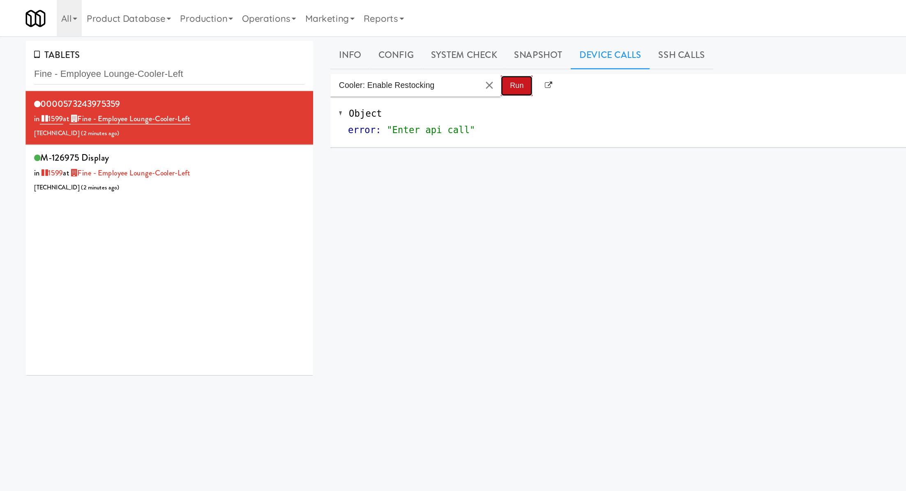
click at [376, 58] on button "Run" at bounding box center [373, 62] width 23 height 15
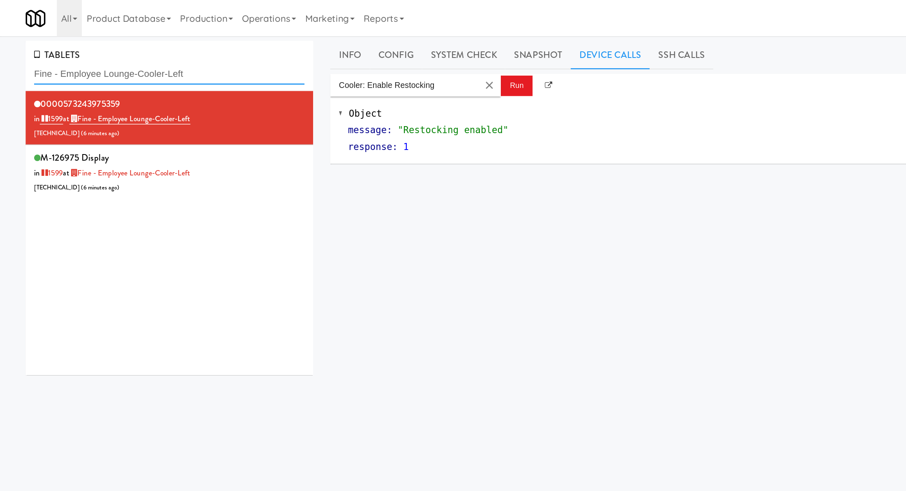
click at [111, 56] on input "Fine - Employee Lounge-Cooler-Left" at bounding box center [123, 53] width 196 height 15
paste input "573243413914"
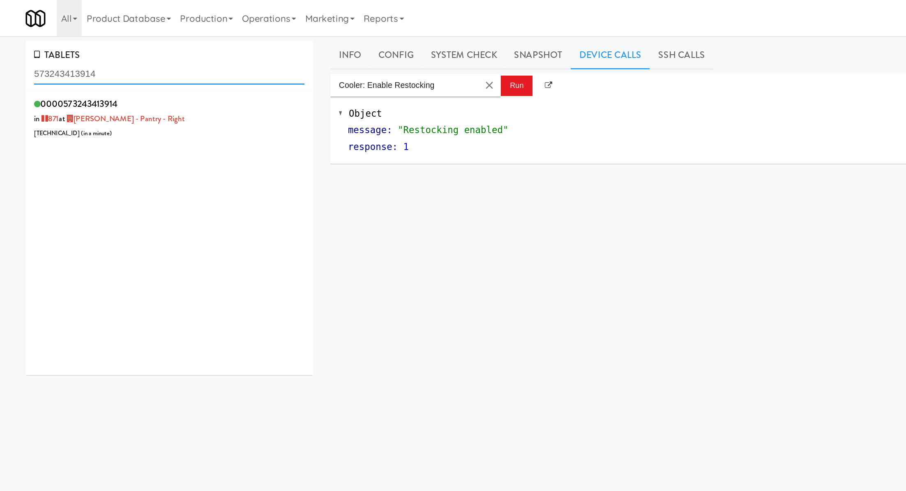
click at [71, 53] on input "573243413914" at bounding box center [123, 53] width 196 height 15
paste input "[PERSON_NAME] - Pantry - Right"
type input "[PERSON_NAME] - Pantry - Right"
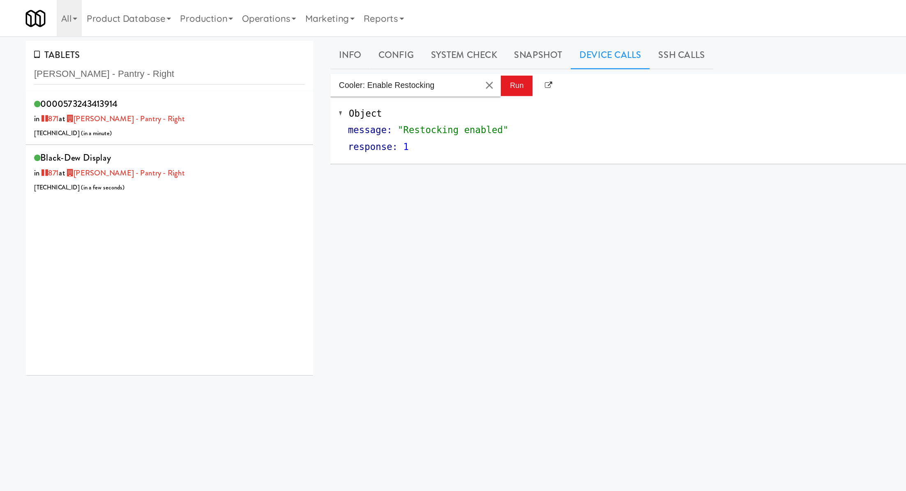
click at [127, 85] on div "0000573243413914 in 871 at Kelvin - Pantry - Right 206.0.69.101 ( in a minute )" at bounding box center [123, 85] width 196 height 32
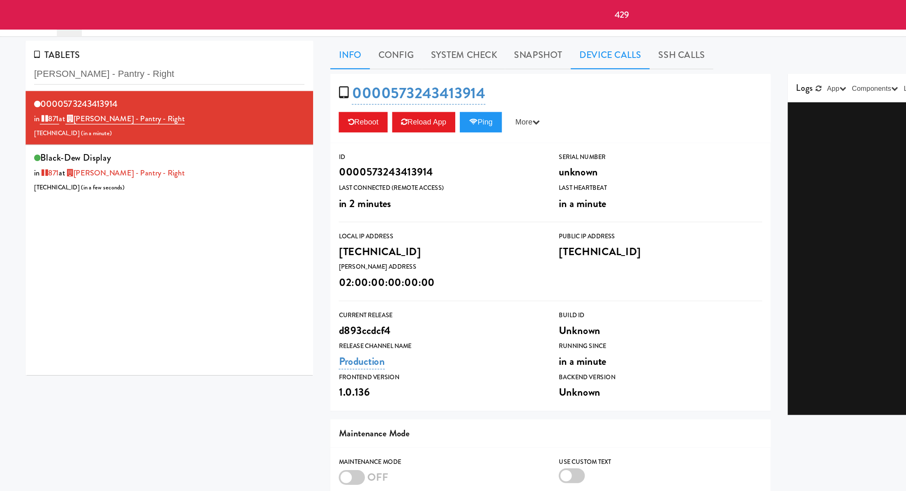
click at [425, 36] on link "Device Calls" at bounding box center [441, 40] width 57 height 21
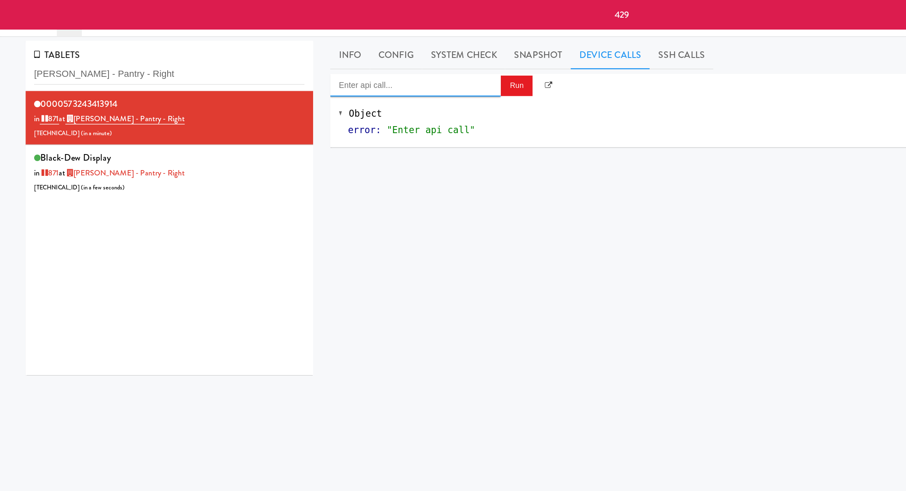
click at [323, 69] on input "Enter api call..." at bounding box center [300, 61] width 123 height 16
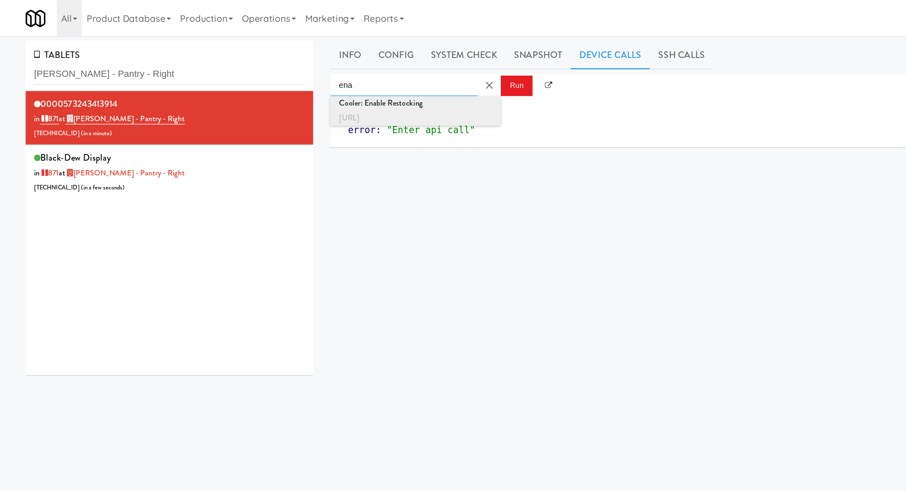
click at [323, 85] on div "http://localhost:3000/cooler/restocking-mode/enable" at bounding box center [300, 85] width 111 height 11
type input "Cooler: Enable Restocking"
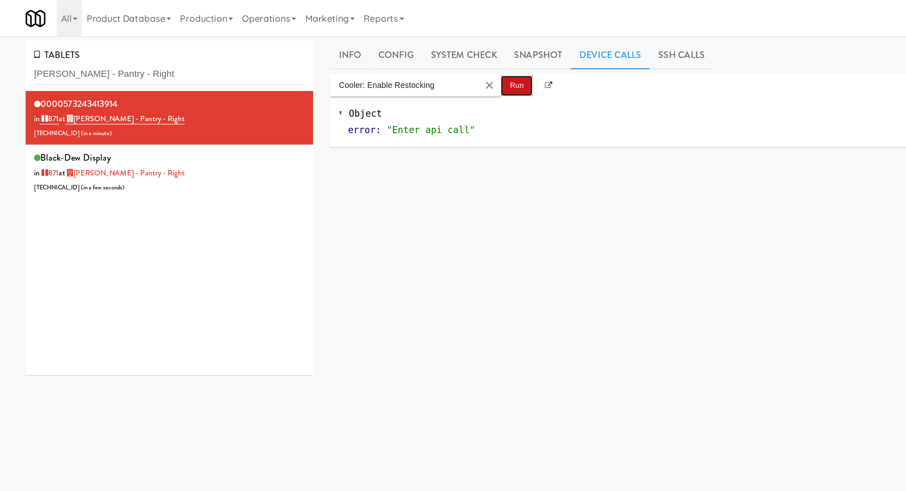
click at [376, 60] on button "Run" at bounding box center [373, 62] width 23 height 15
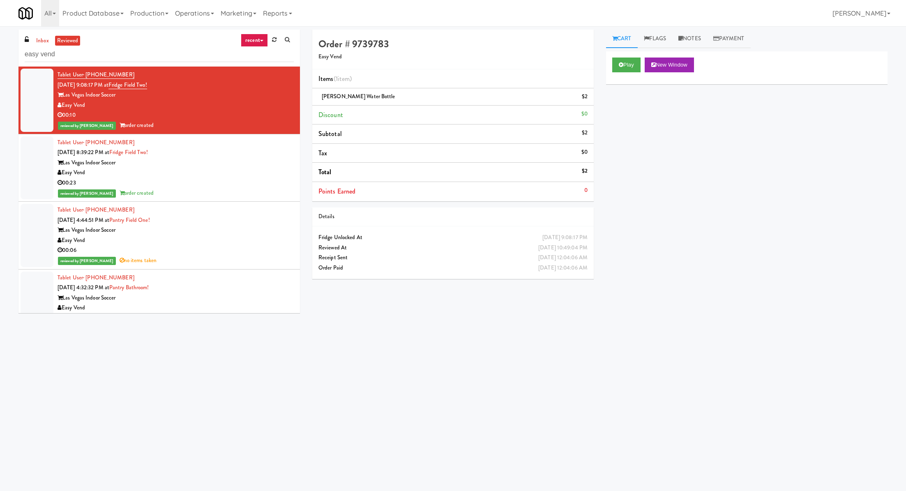
scroll to position [293, 0]
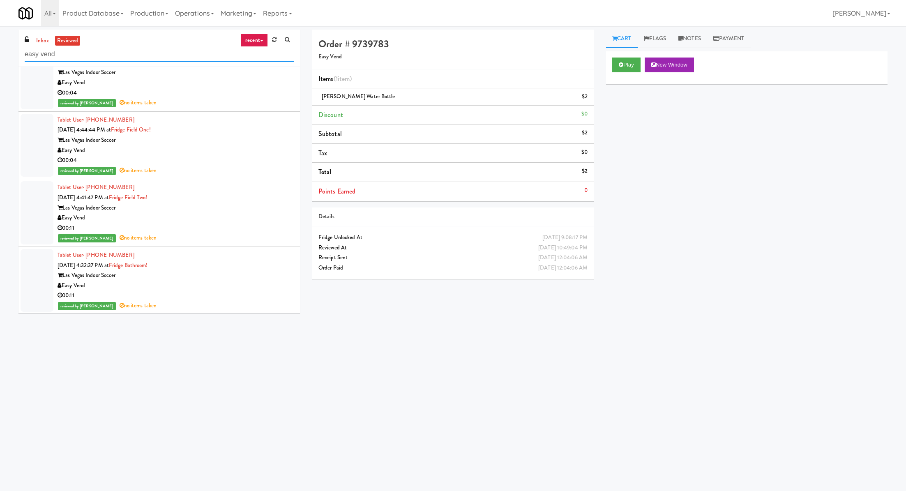
click at [85, 59] on input "easy vend" at bounding box center [159, 54] width 269 height 15
type input "fresh point"
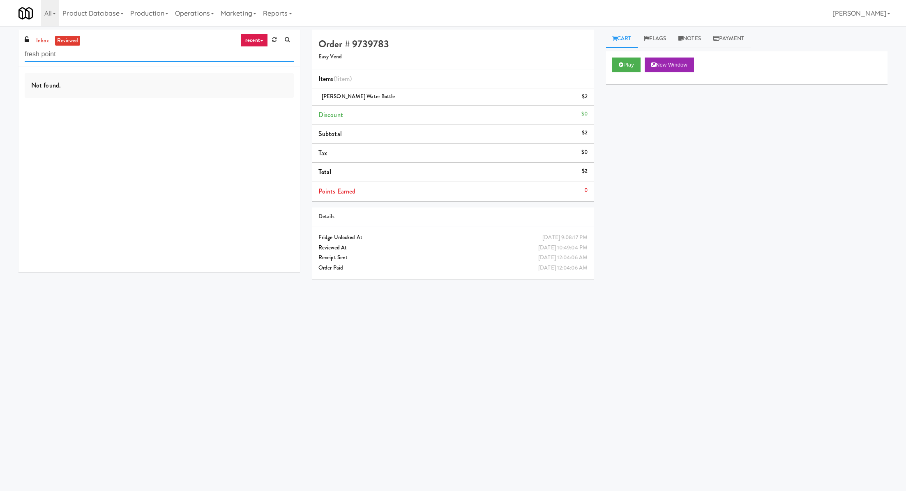
scroll to position [0, 0]
click at [47, 41] on link "inbox" at bounding box center [42, 41] width 17 height 10
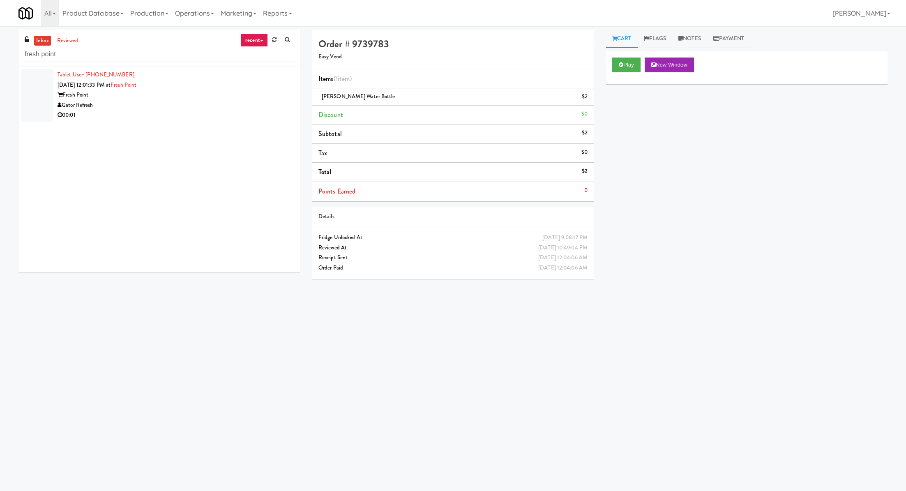
click at [132, 109] on div "Gator Refresh" at bounding box center [176, 105] width 236 height 10
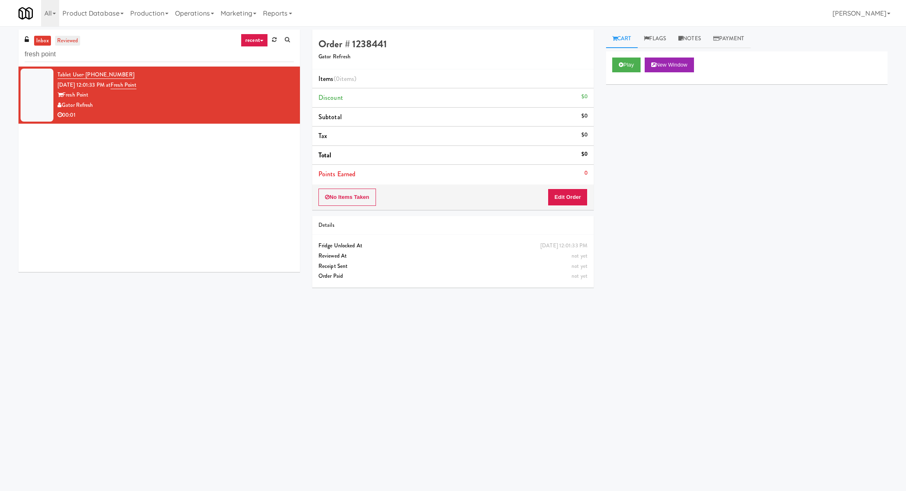
click at [73, 37] on link "reviewed" at bounding box center [67, 41] width 25 height 10
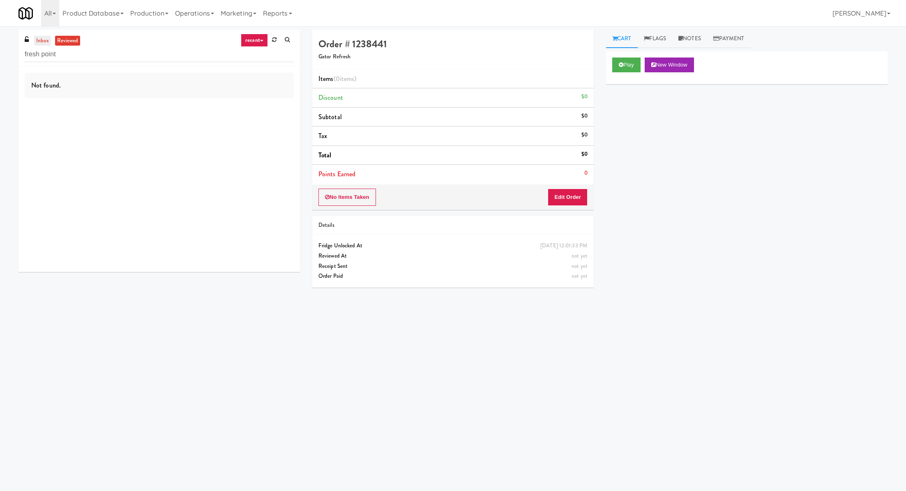
click at [42, 42] on link "inbox" at bounding box center [42, 41] width 17 height 10
